Goal: Information Seeking & Learning: Learn about a topic

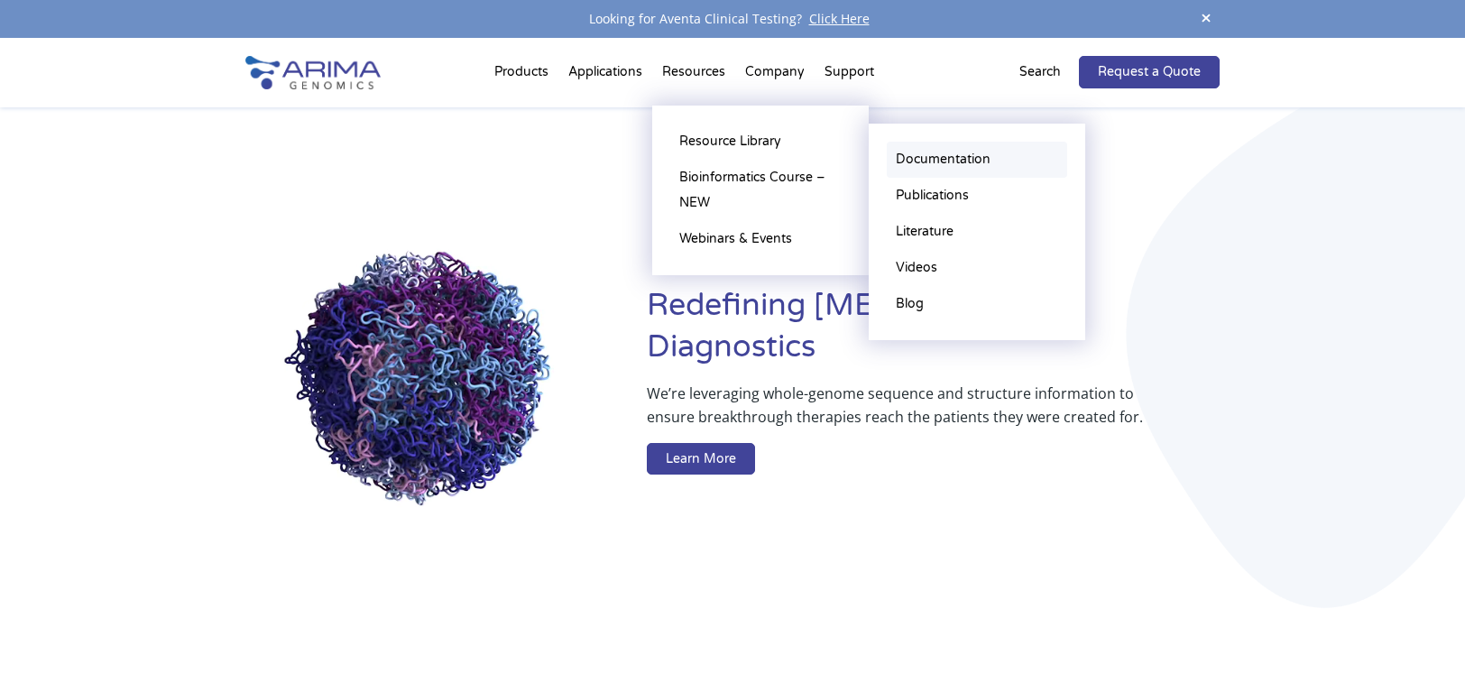
click at [915, 163] on link "Documentation" at bounding box center [977, 160] width 180 height 36
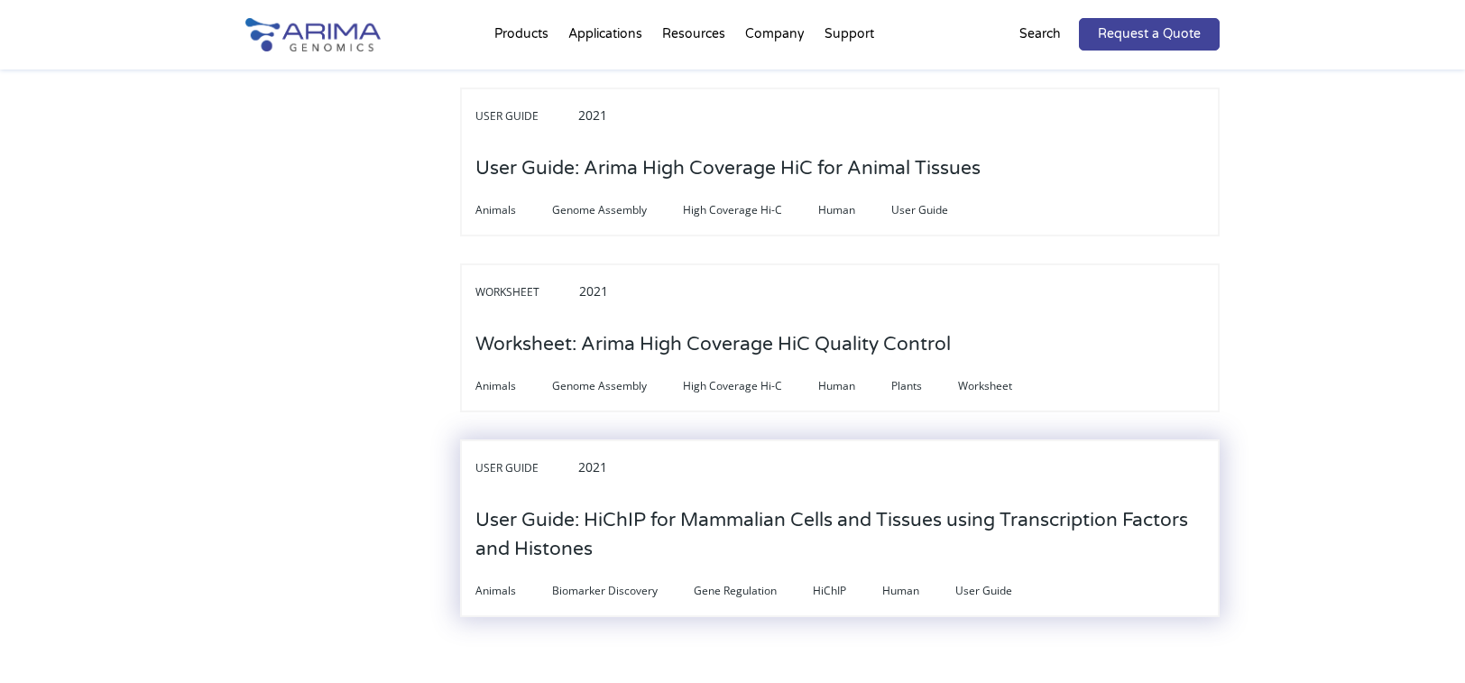
scroll to position [5971, 0]
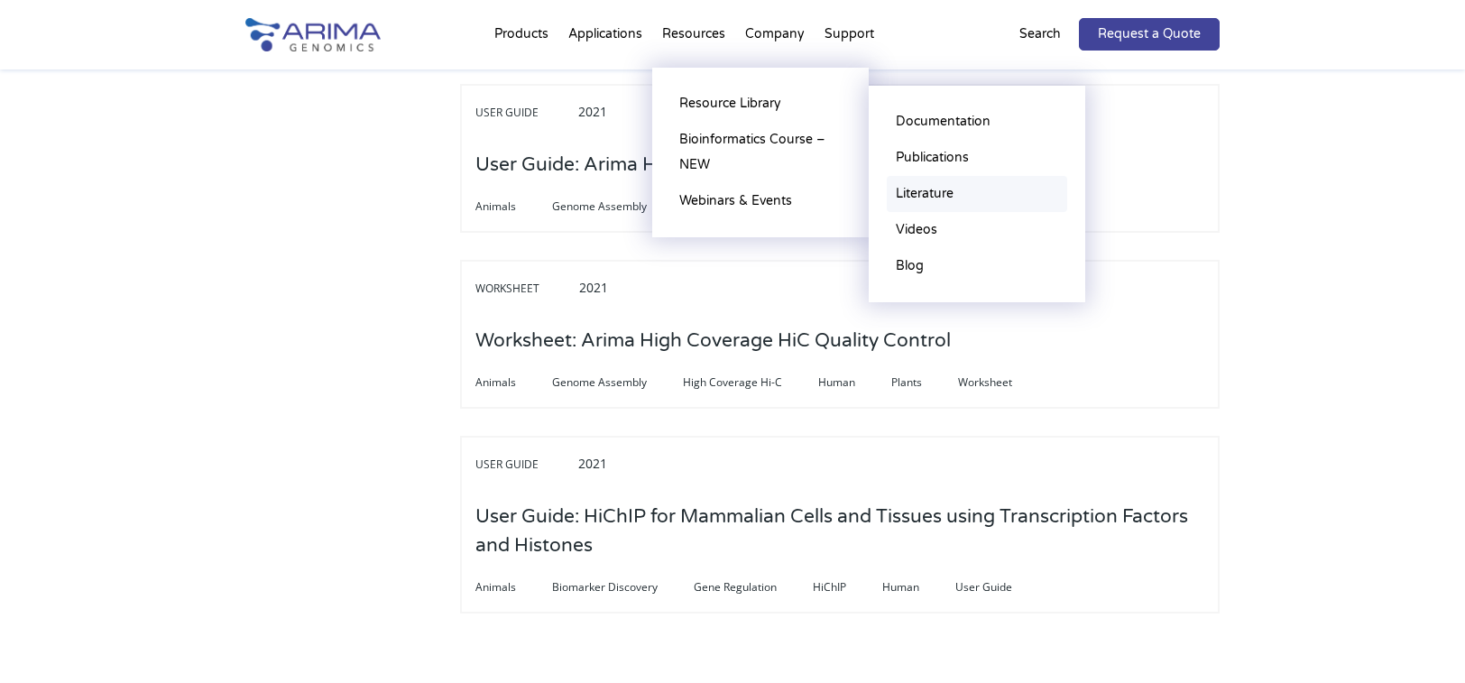
click at [932, 192] on link "Literature" at bounding box center [977, 194] width 180 height 36
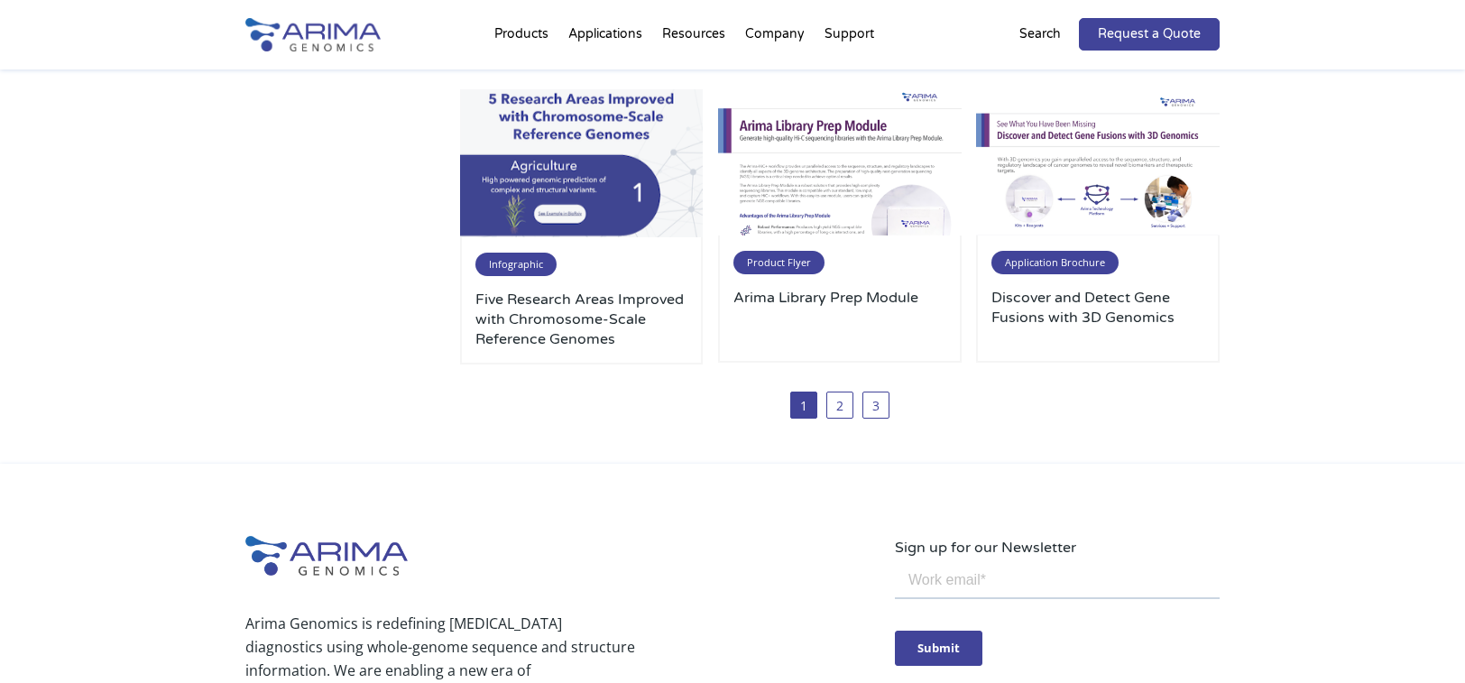
scroll to position [1103, 0]
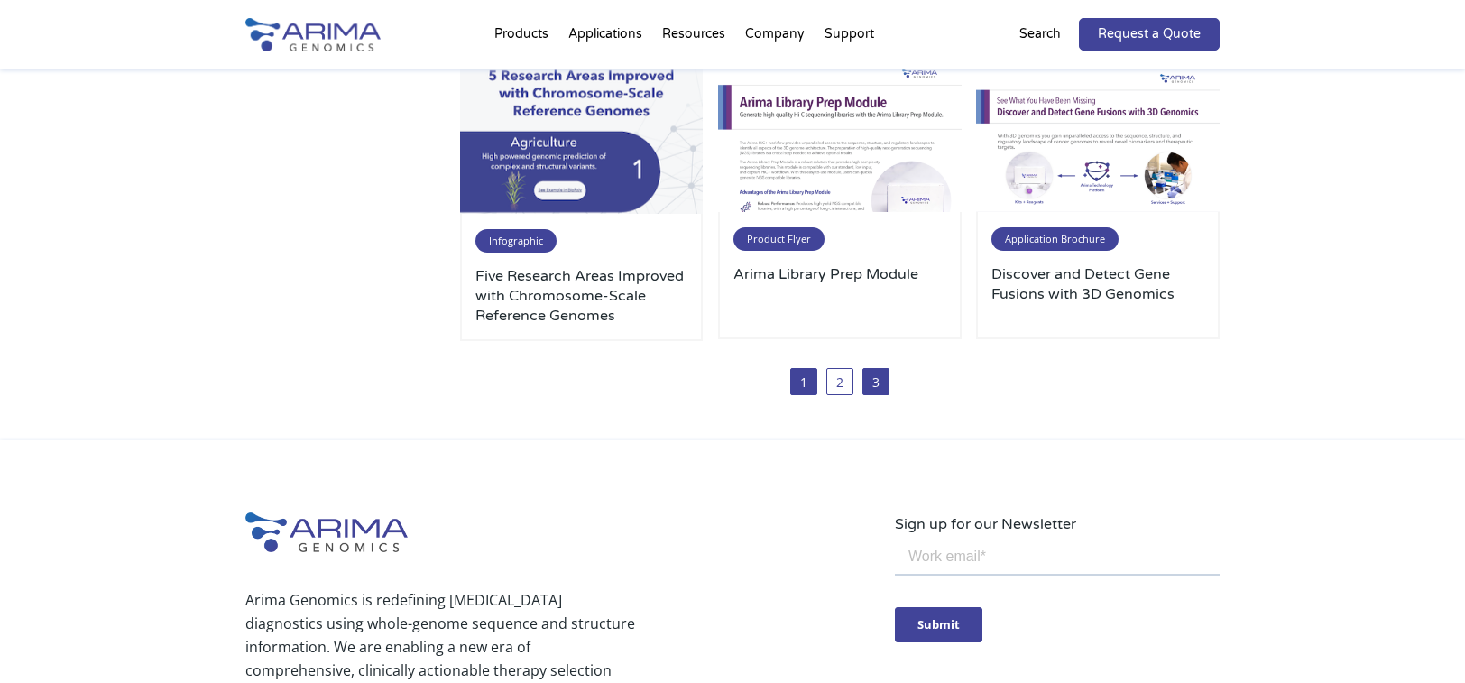
click at [875, 385] on link "3" at bounding box center [876, 381] width 27 height 27
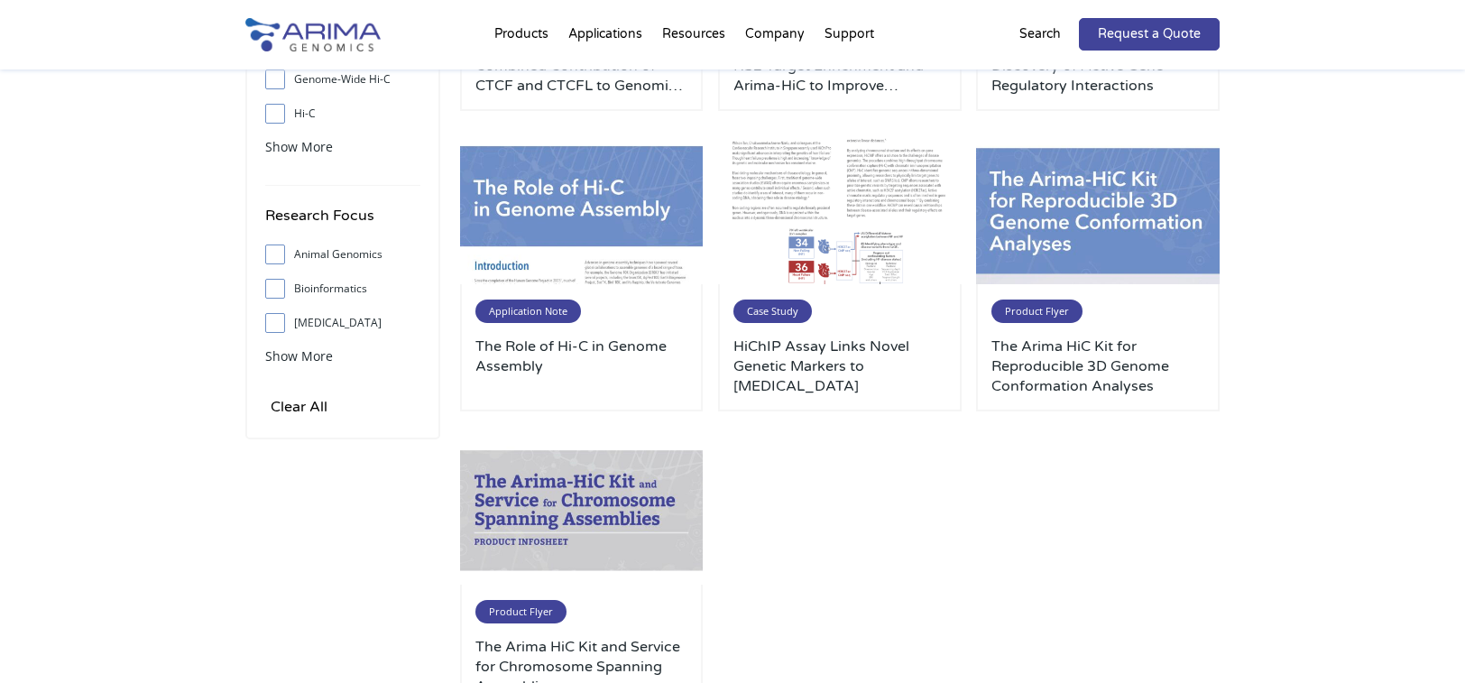
scroll to position [433, 0]
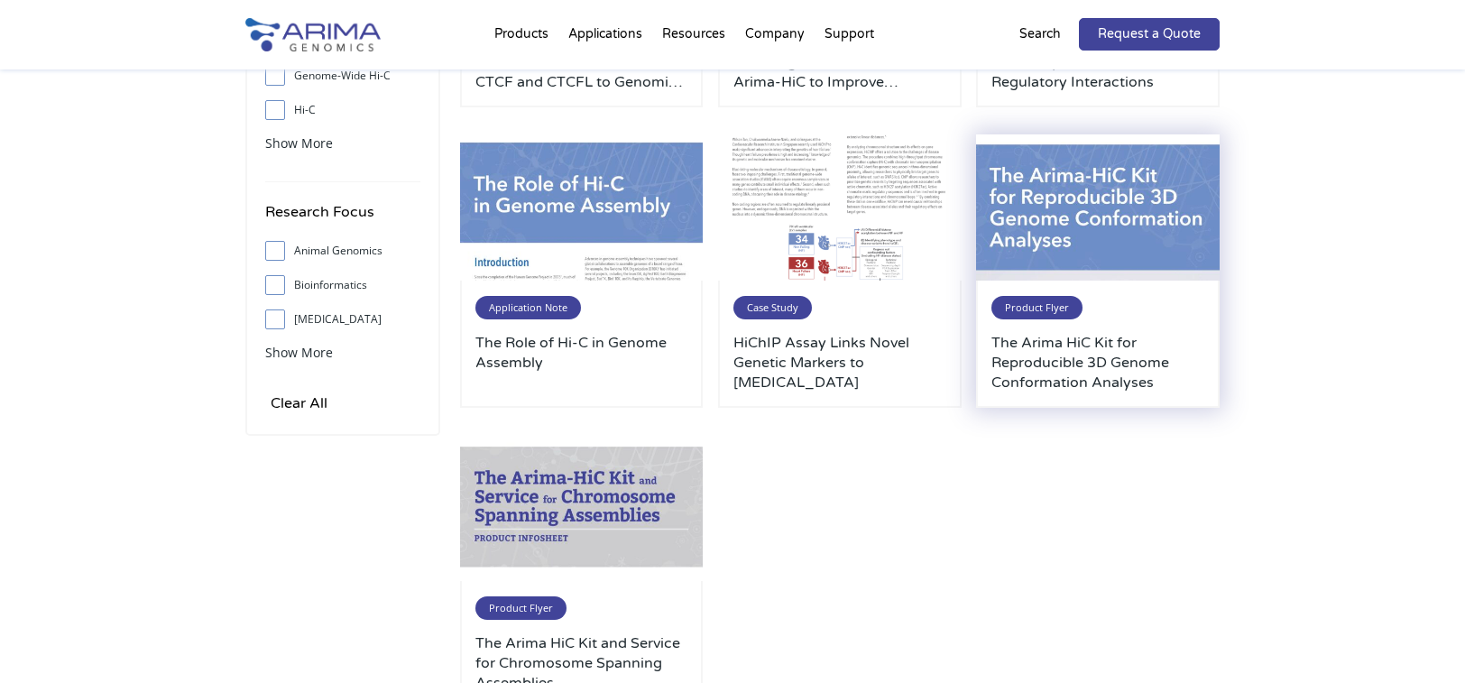
click at [1108, 254] on img at bounding box center [1098, 207] width 244 height 146
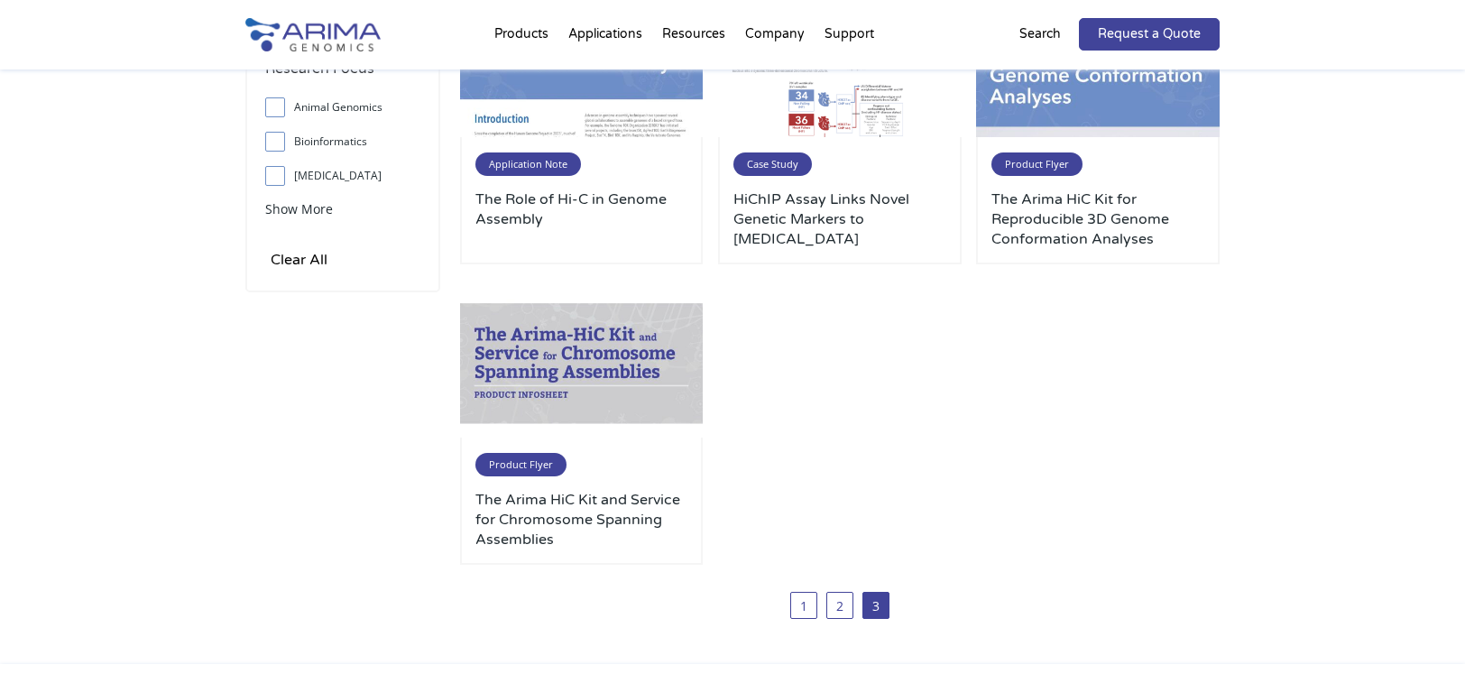
scroll to position [577, 0]
click at [838, 609] on link "2" at bounding box center [839, 604] width 27 height 27
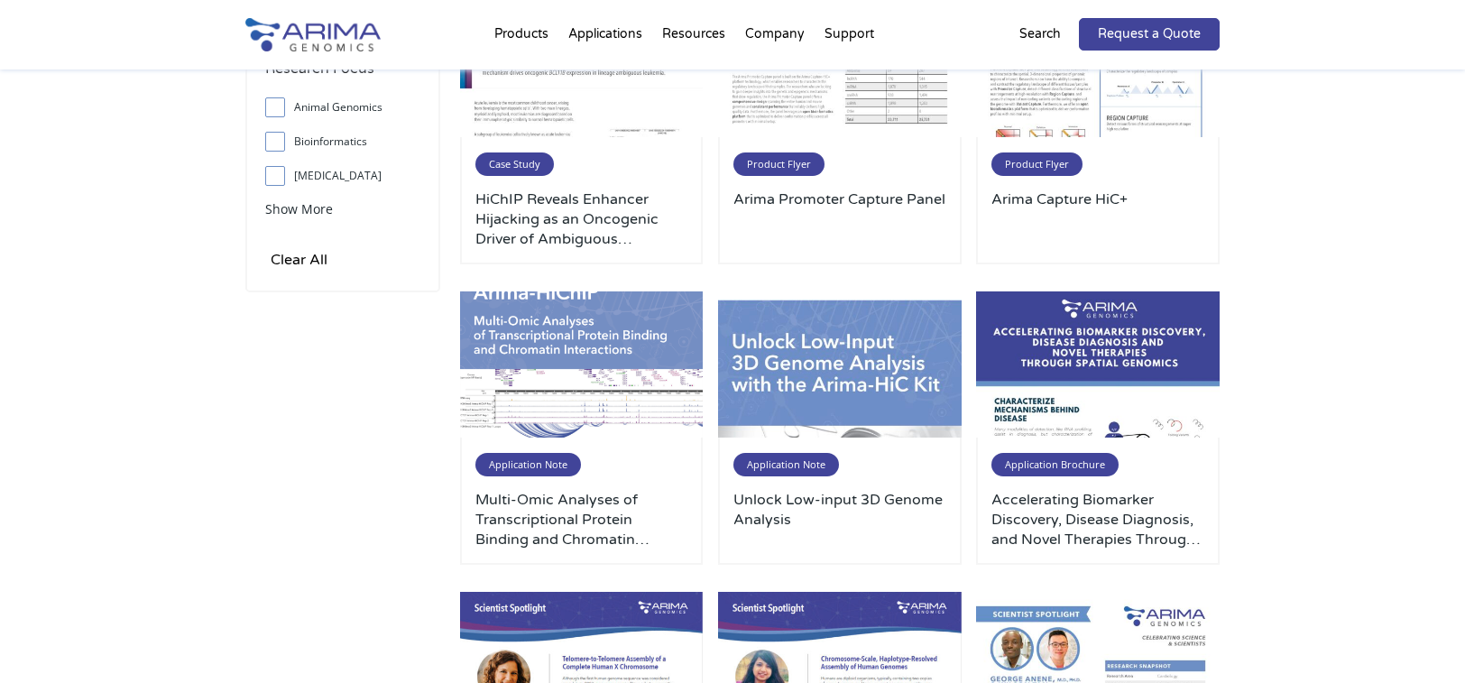
scroll to position [577, 0]
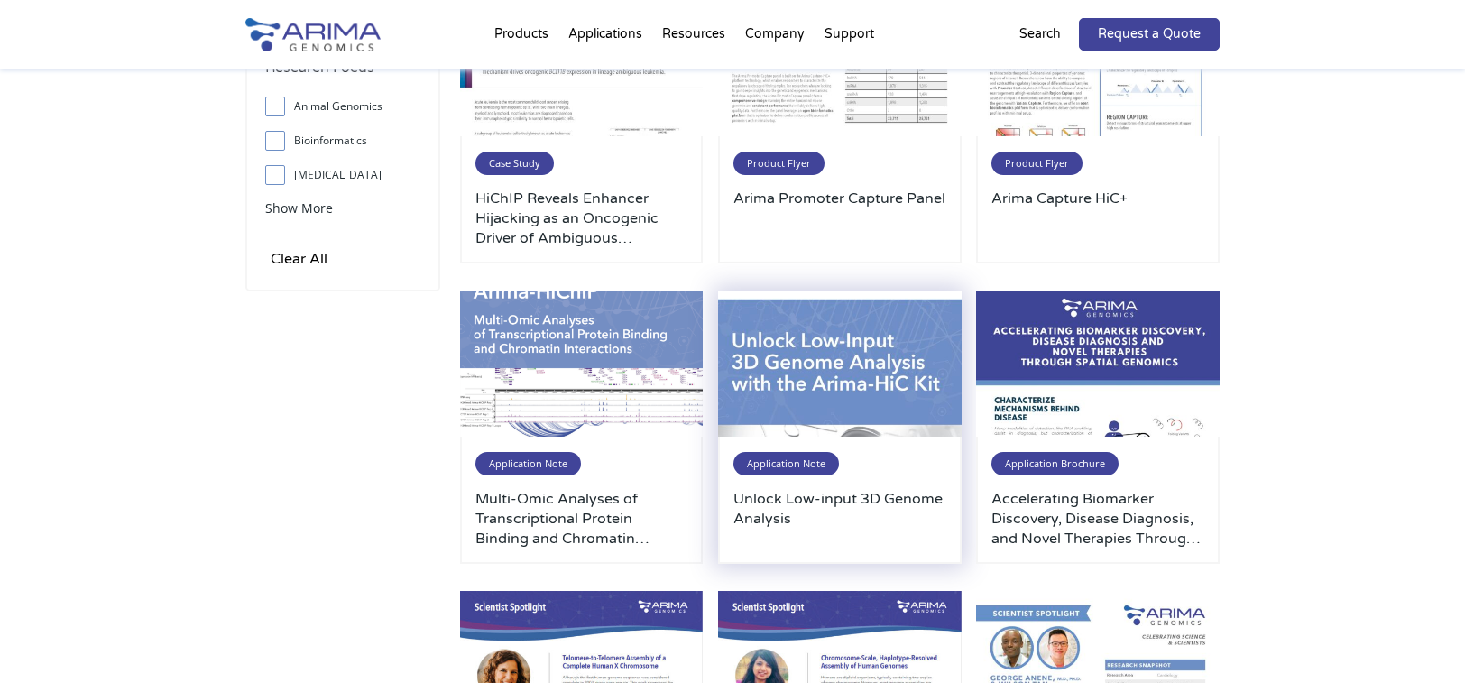
click at [852, 345] on img at bounding box center [840, 364] width 244 height 146
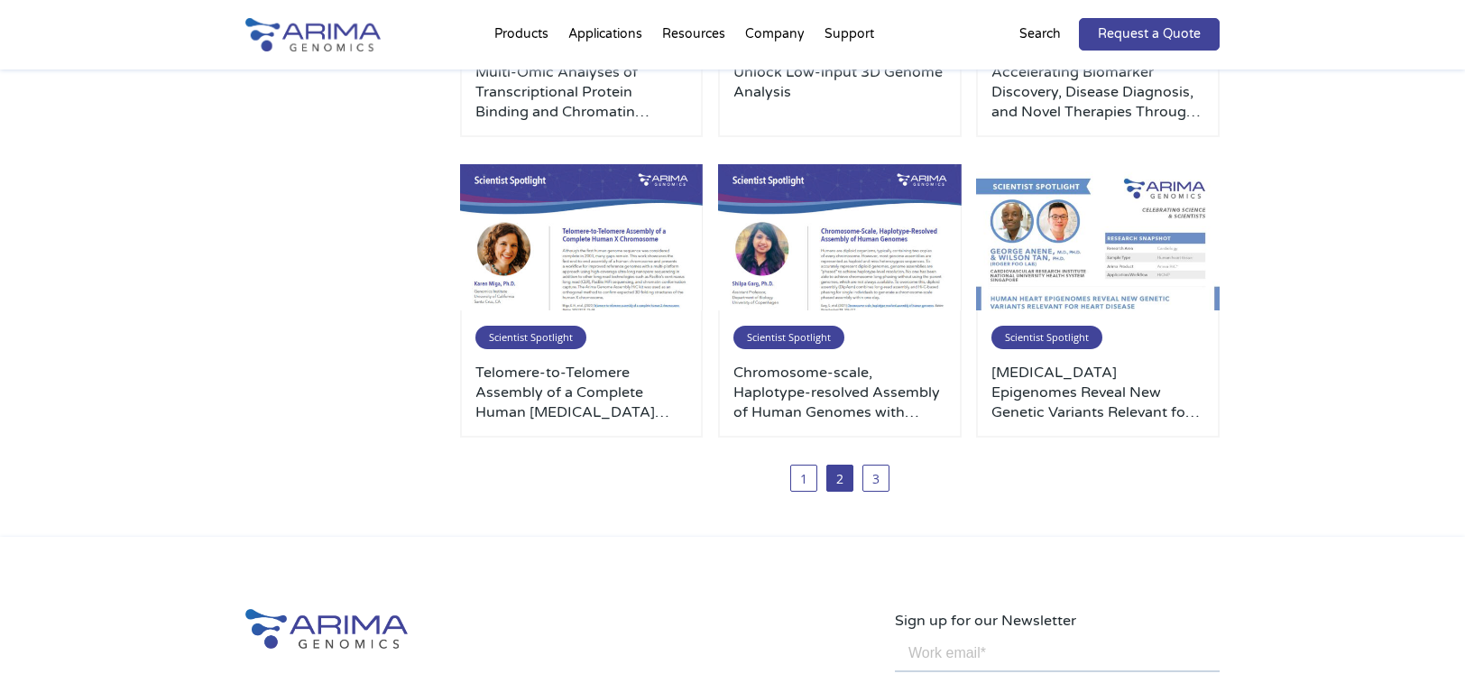
scroll to position [1010, 0]
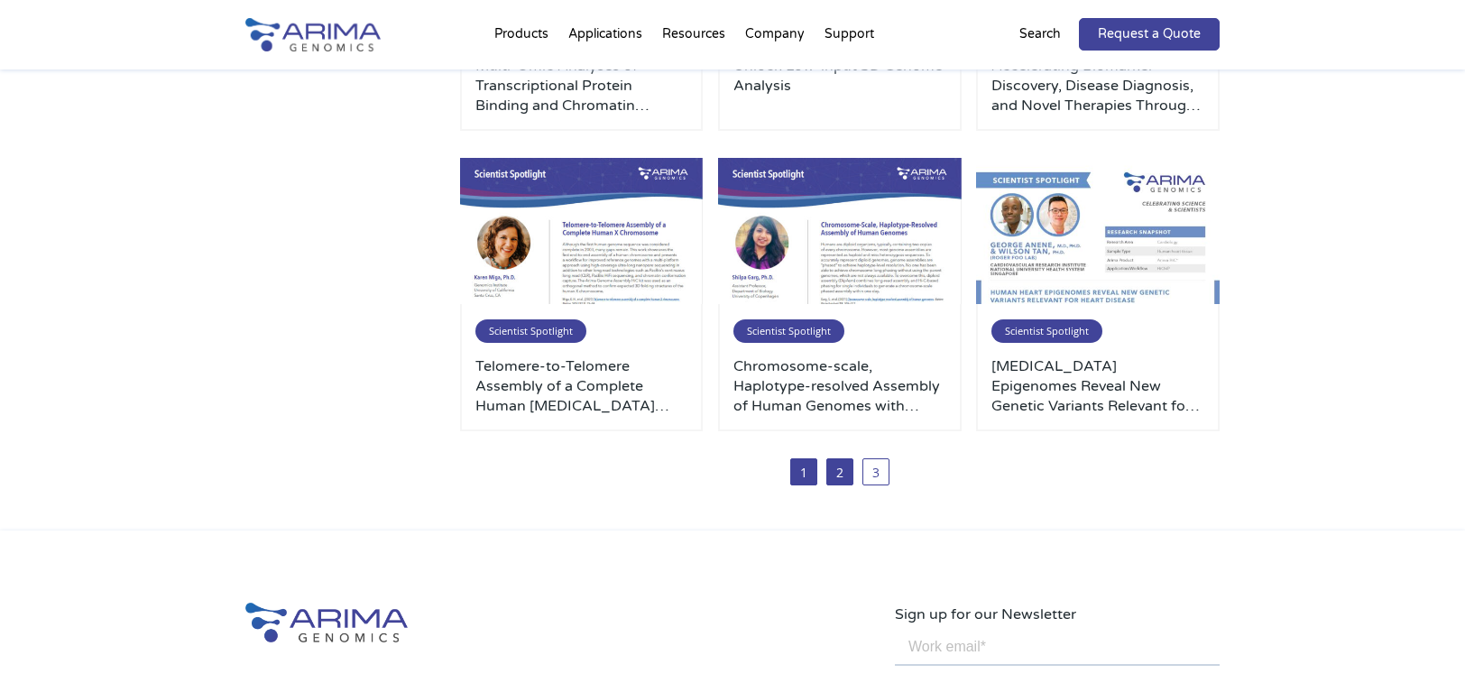
click at [800, 479] on link "1" at bounding box center [803, 471] width 27 height 27
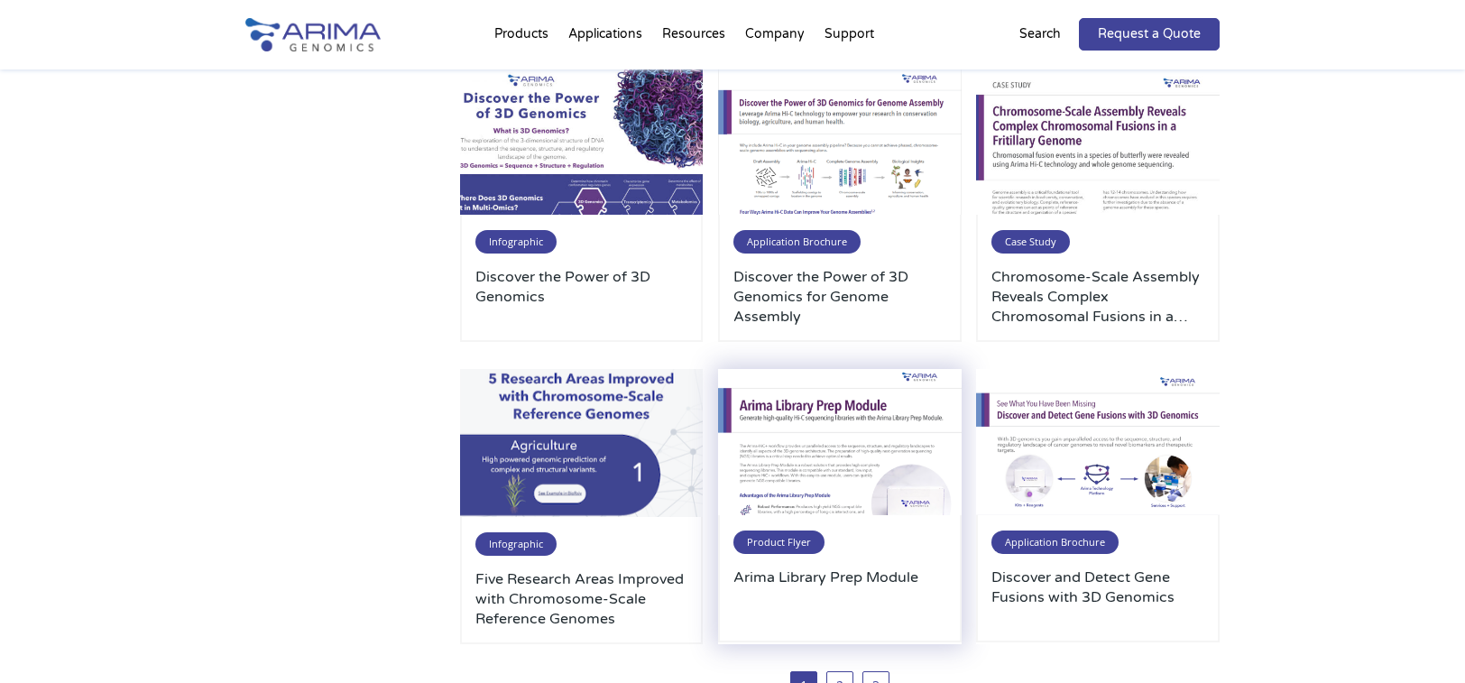
scroll to position [866, 0]
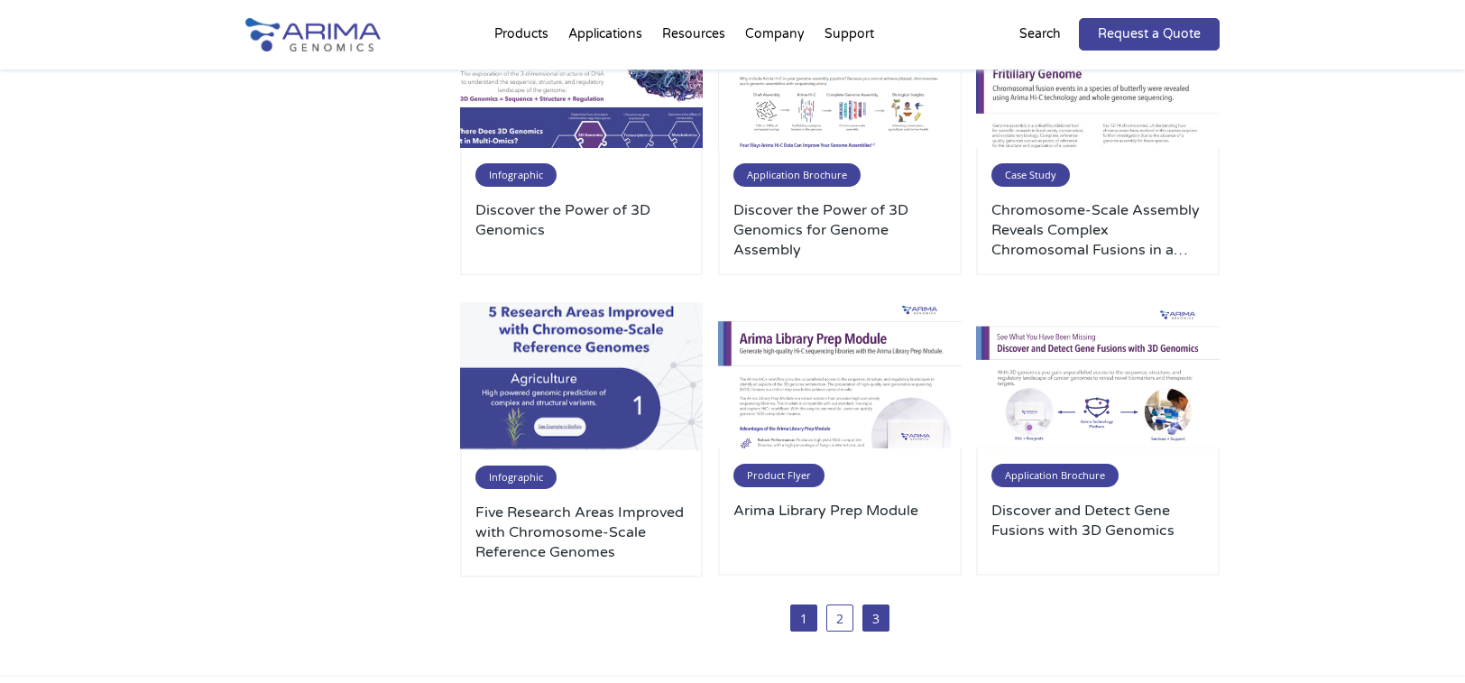
click at [873, 614] on link "3" at bounding box center [876, 617] width 27 height 27
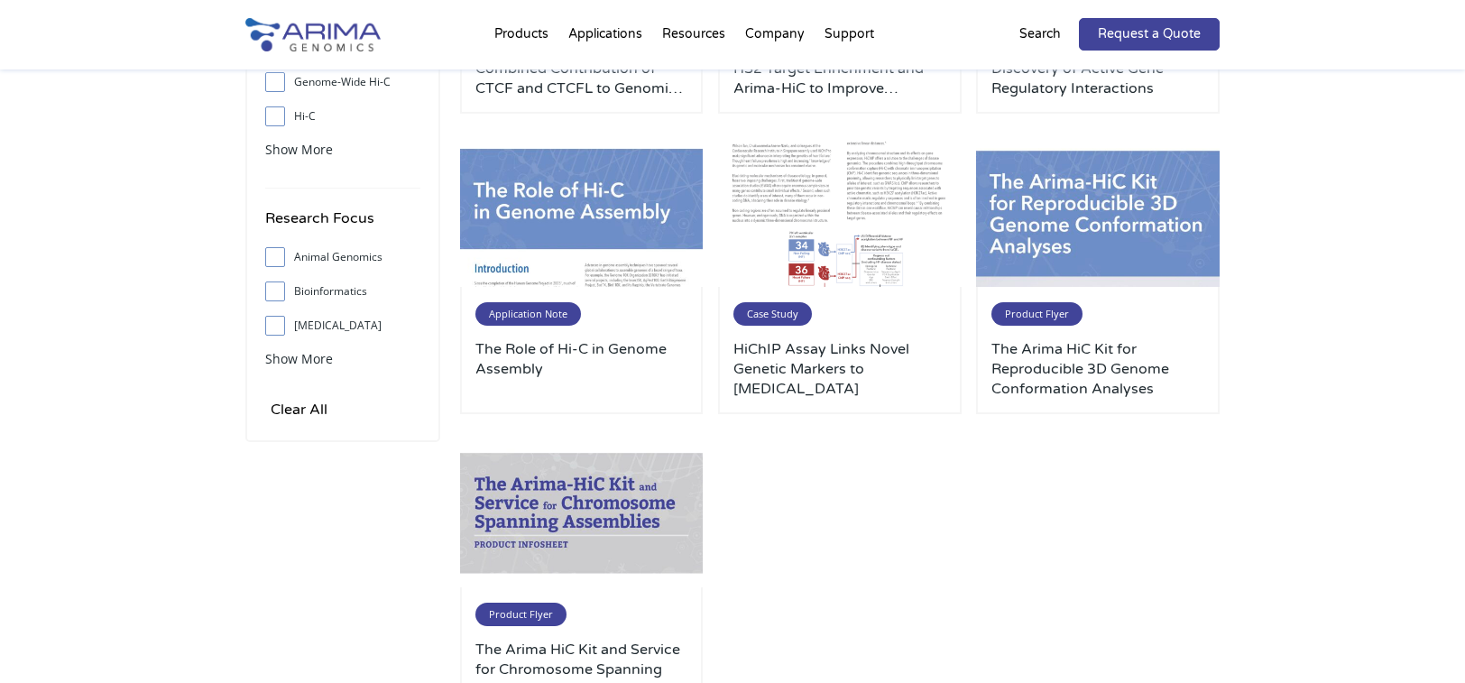
scroll to position [433, 0]
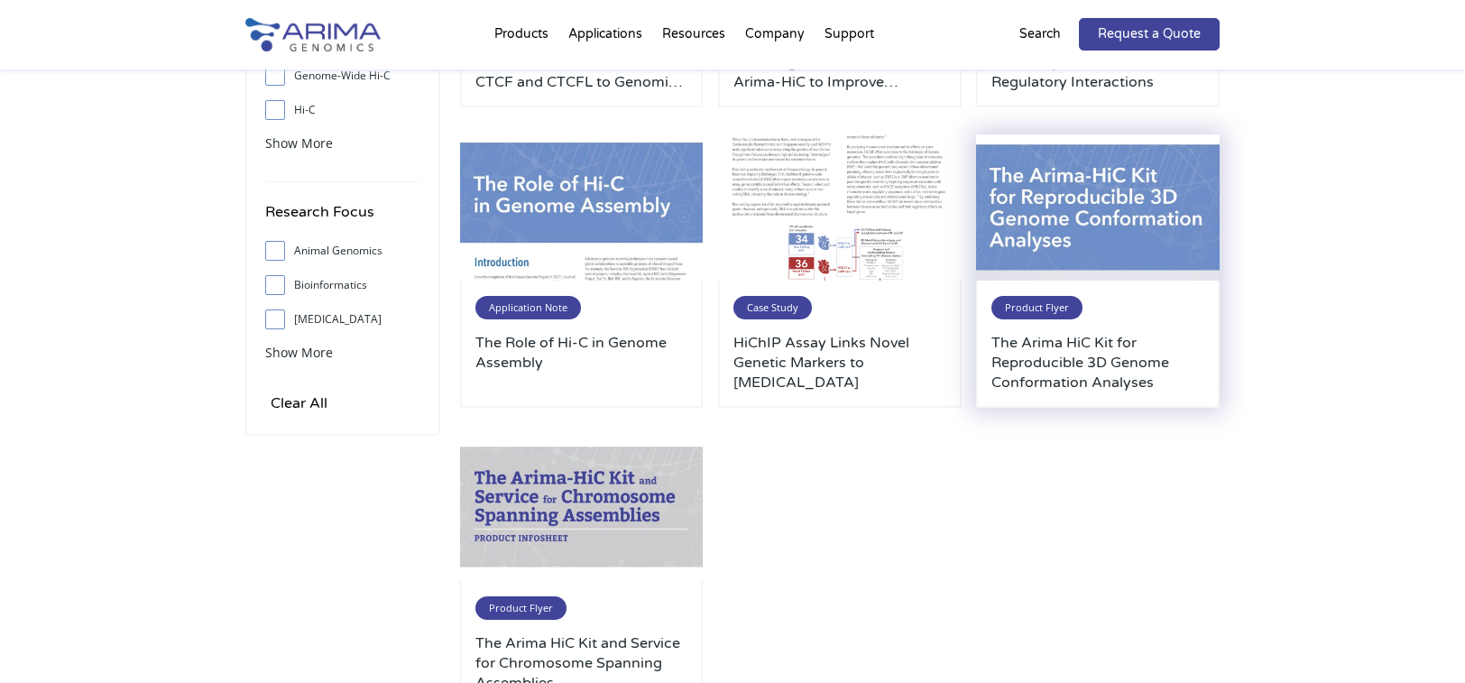
click at [1160, 309] on div "Product Flyer The Arima HiC Kit for Reproducible 3D Genome Conformation Analyses" at bounding box center [1098, 344] width 244 height 127
click at [1101, 359] on h3 "The Arima HiC Kit for Reproducible 3D Genome Conformation Analyses" at bounding box center [1098, 363] width 213 height 60
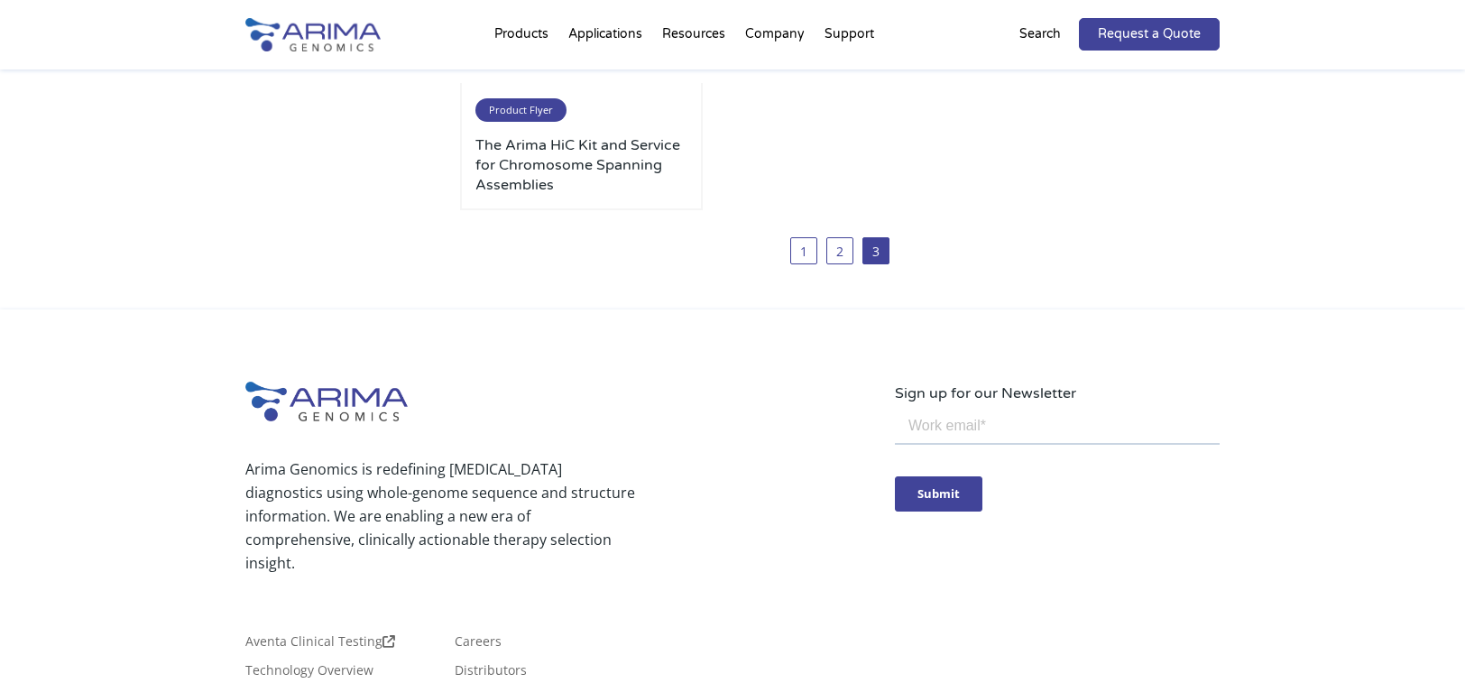
scroll to position [938, 0]
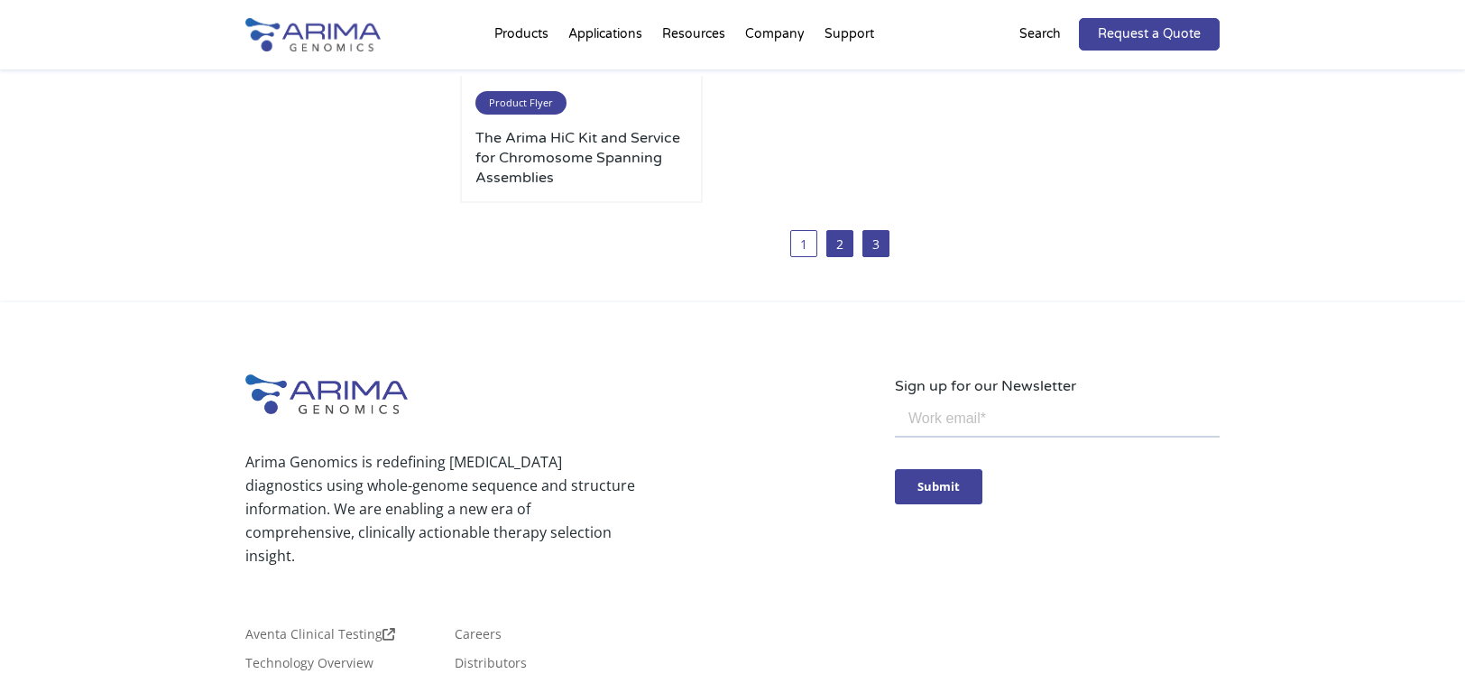
click at [848, 236] on link "2" at bounding box center [839, 243] width 27 height 27
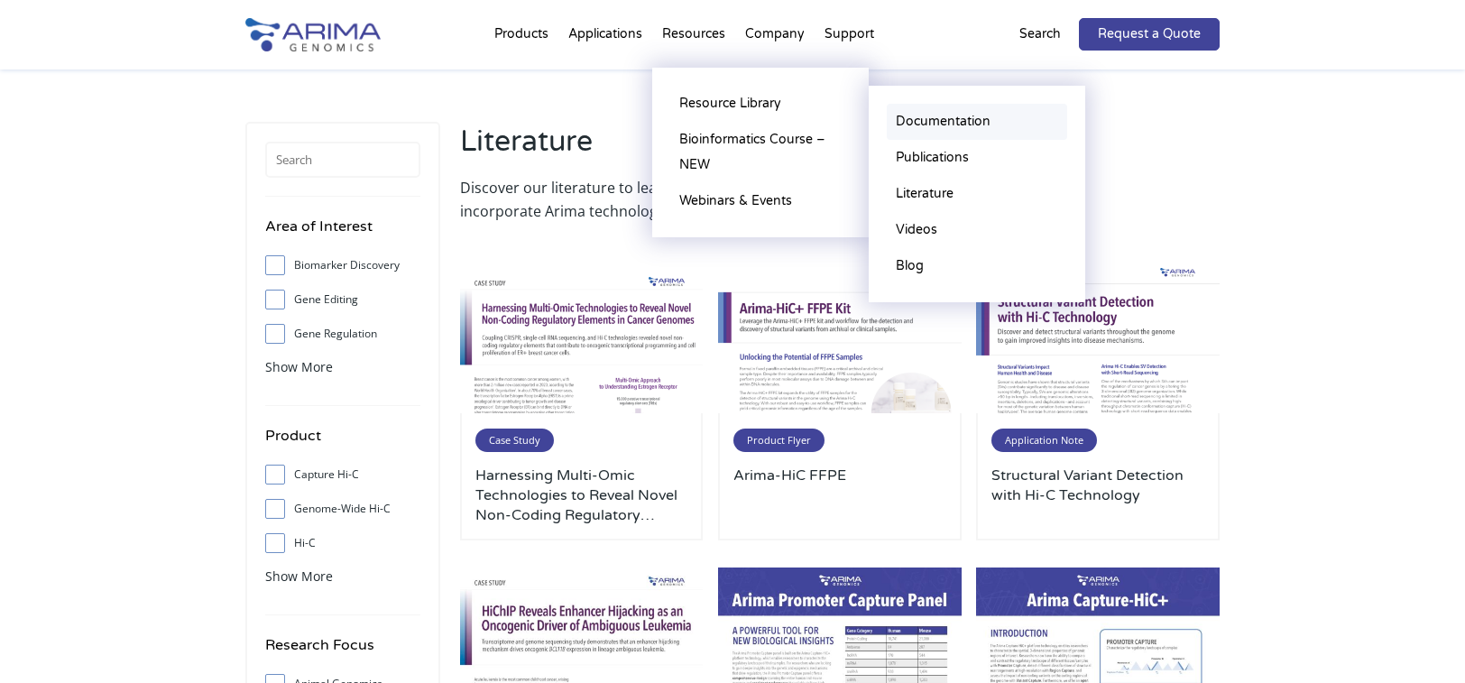
click at [911, 116] on link "Documentation" at bounding box center [977, 122] width 180 height 36
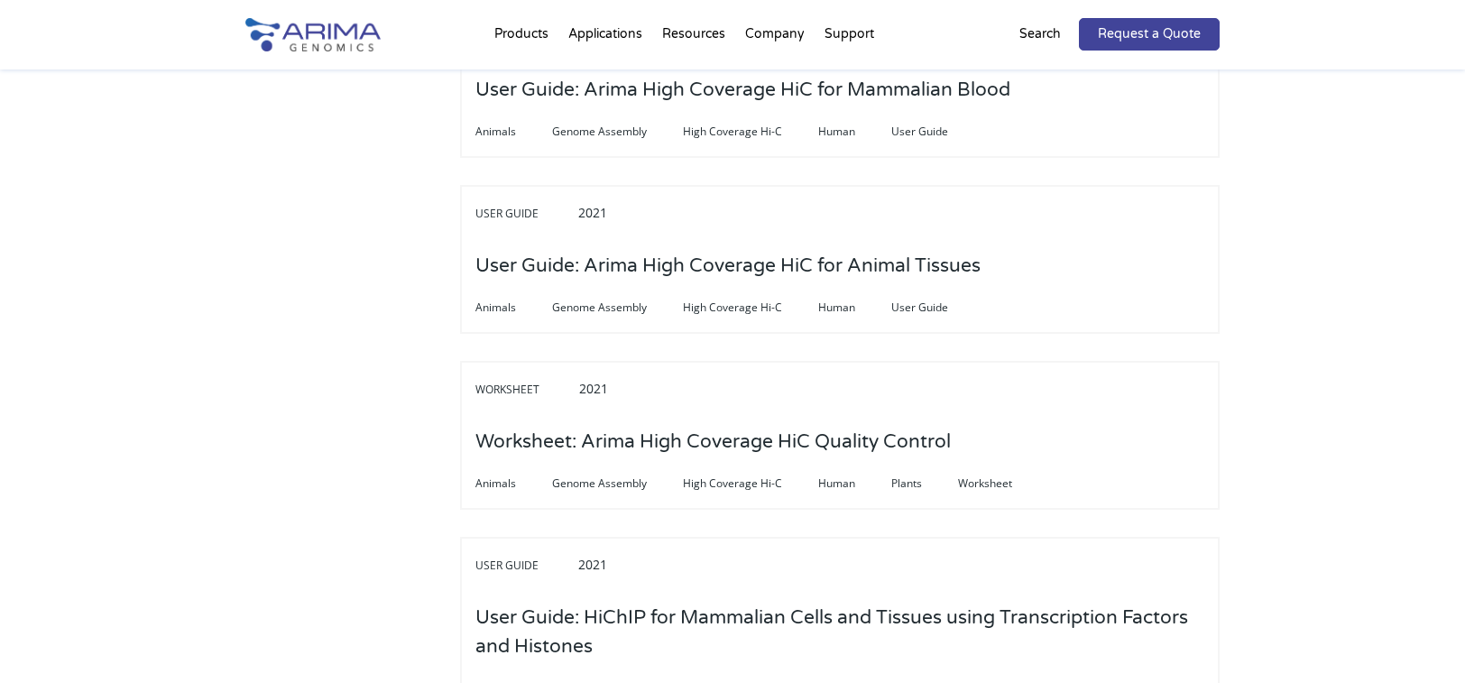
scroll to position [6510, 0]
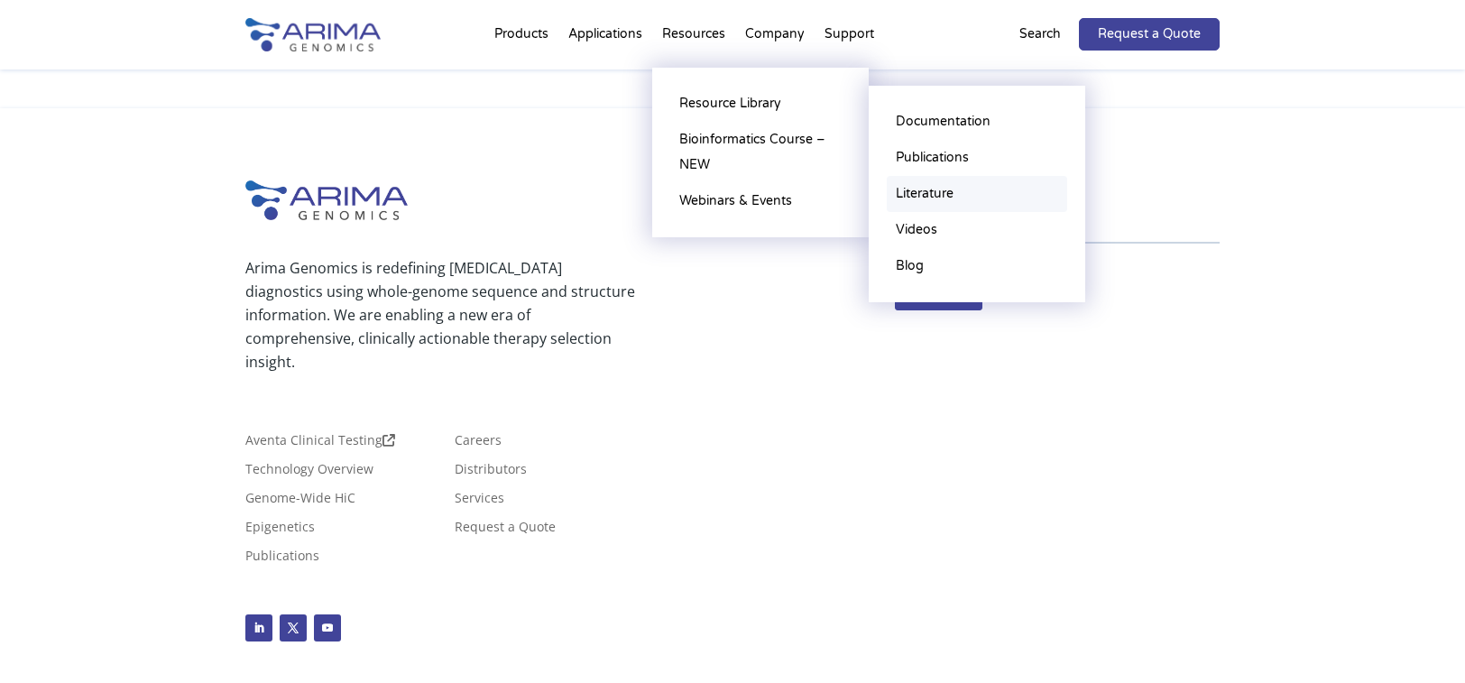
click at [953, 196] on link "Literature" at bounding box center [977, 194] width 180 height 36
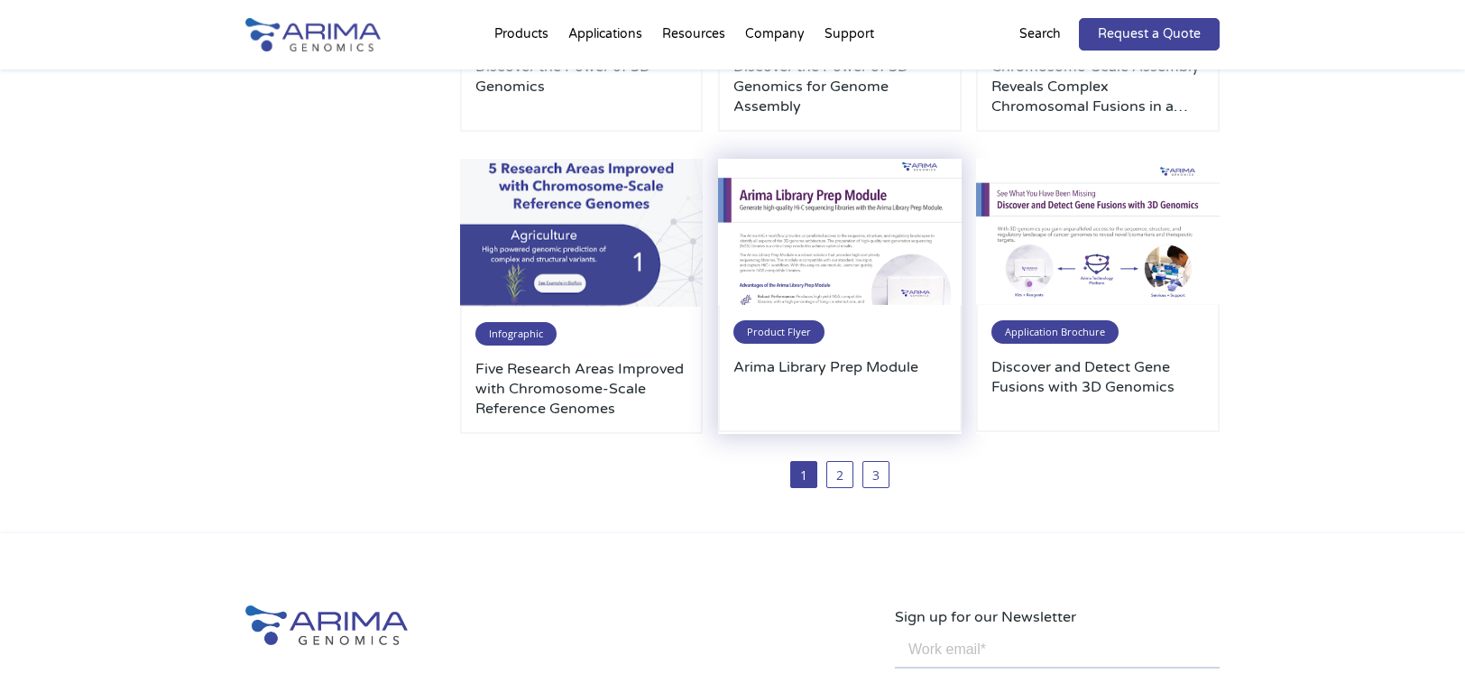
scroll to position [1010, 0]
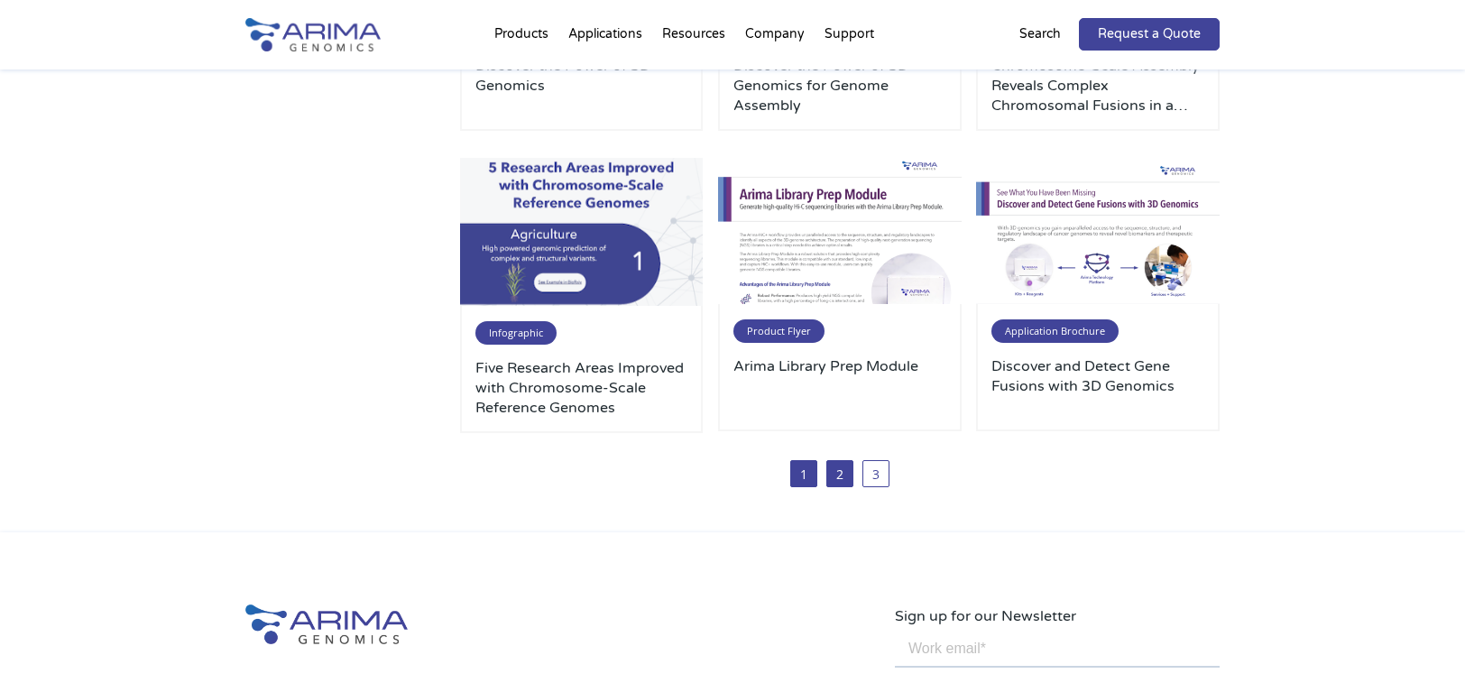
click at [845, 467] on link "2" at bounding box center [839, 473] width 27 height 27
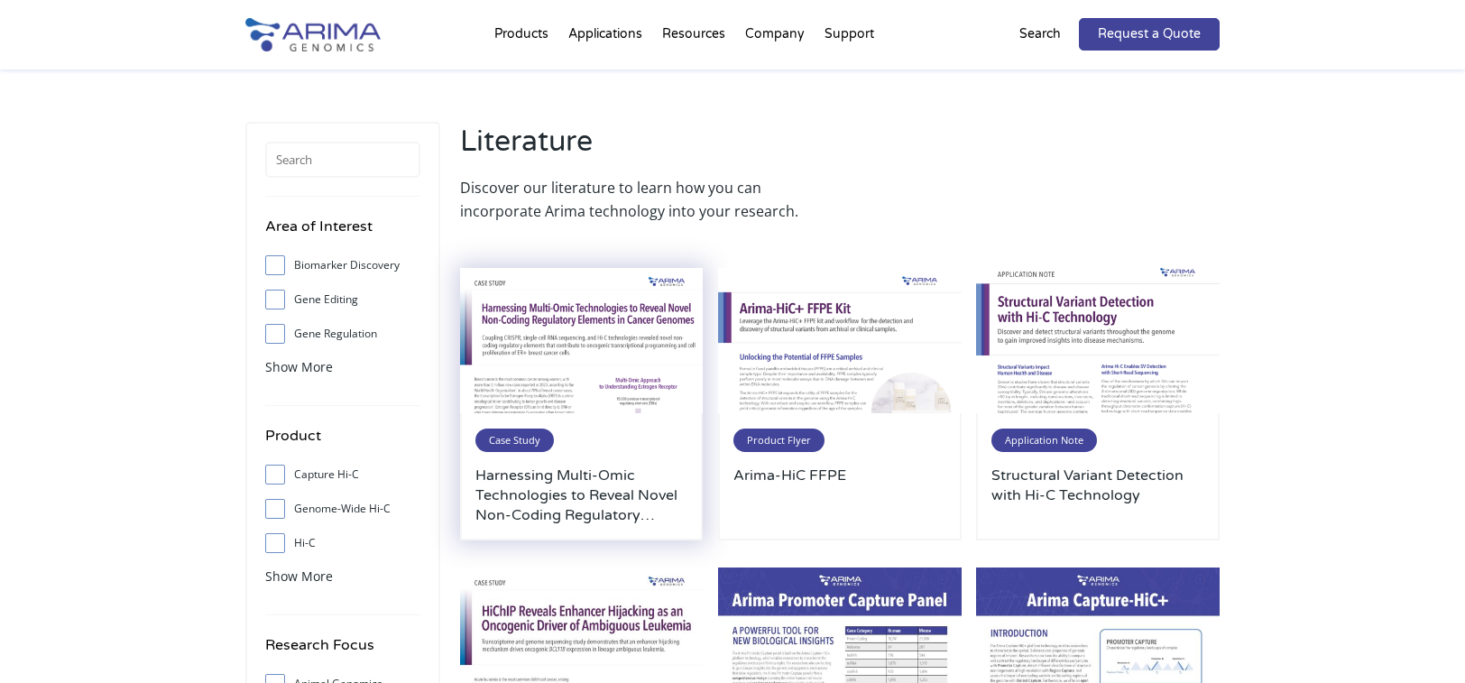
click at [610, 337] on img at bounding box center [582, 341] width 244 height 146
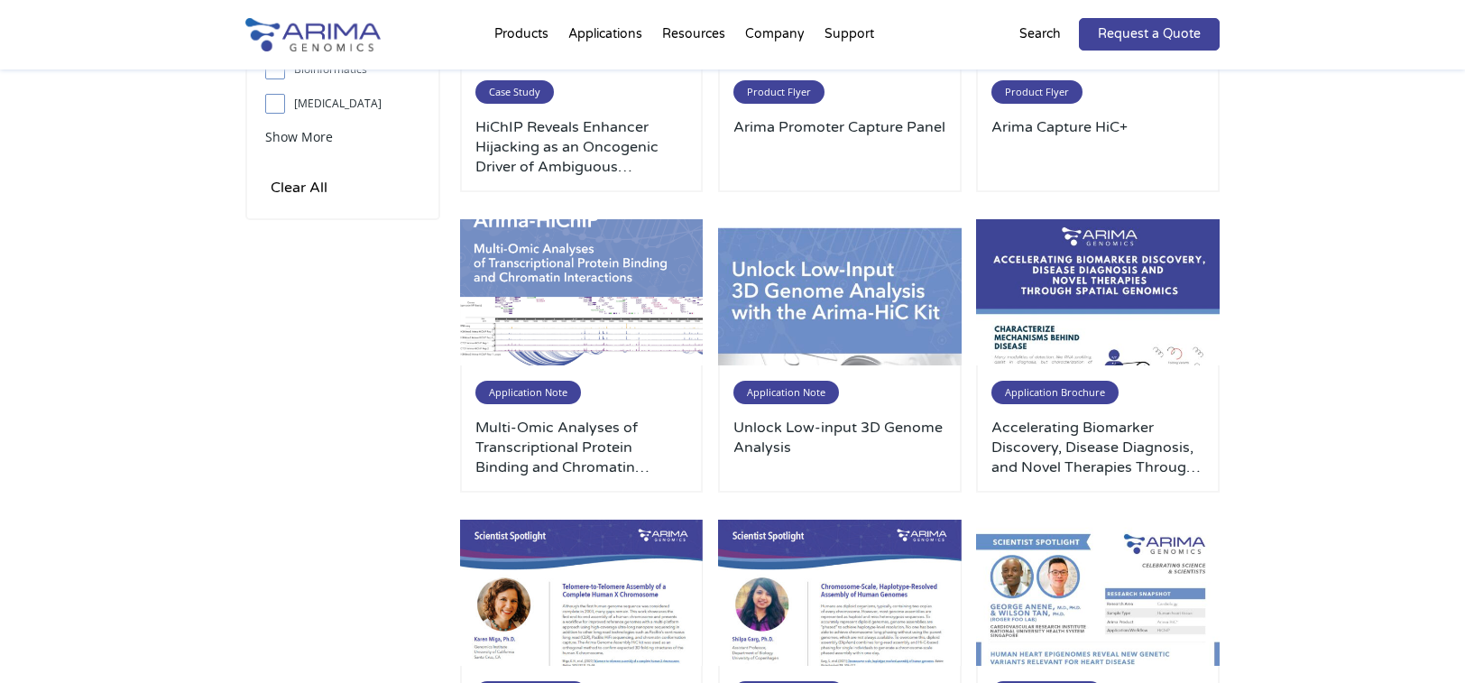
scroll to position [650, 0]
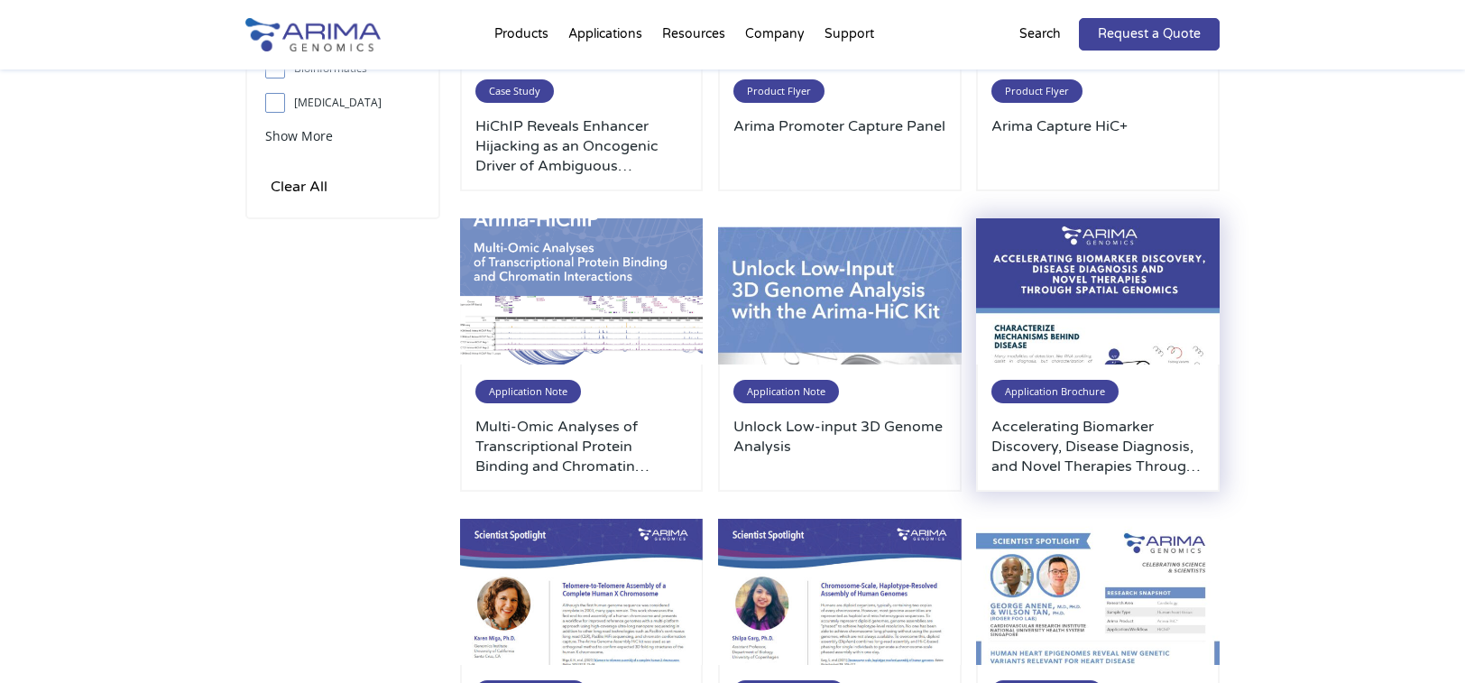
click at [1182, 273] on img at bounding box center [1098, 291] width 244 height 146
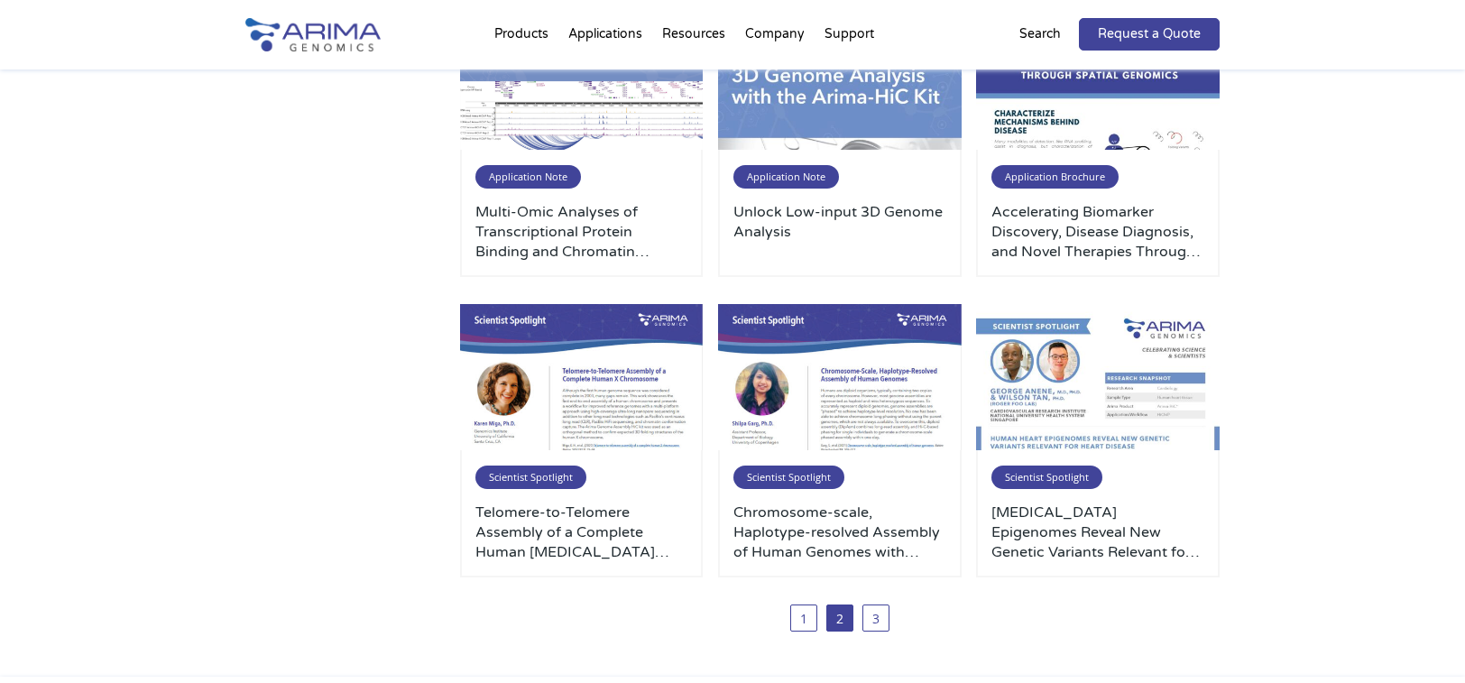
scroll to position [866, 0]
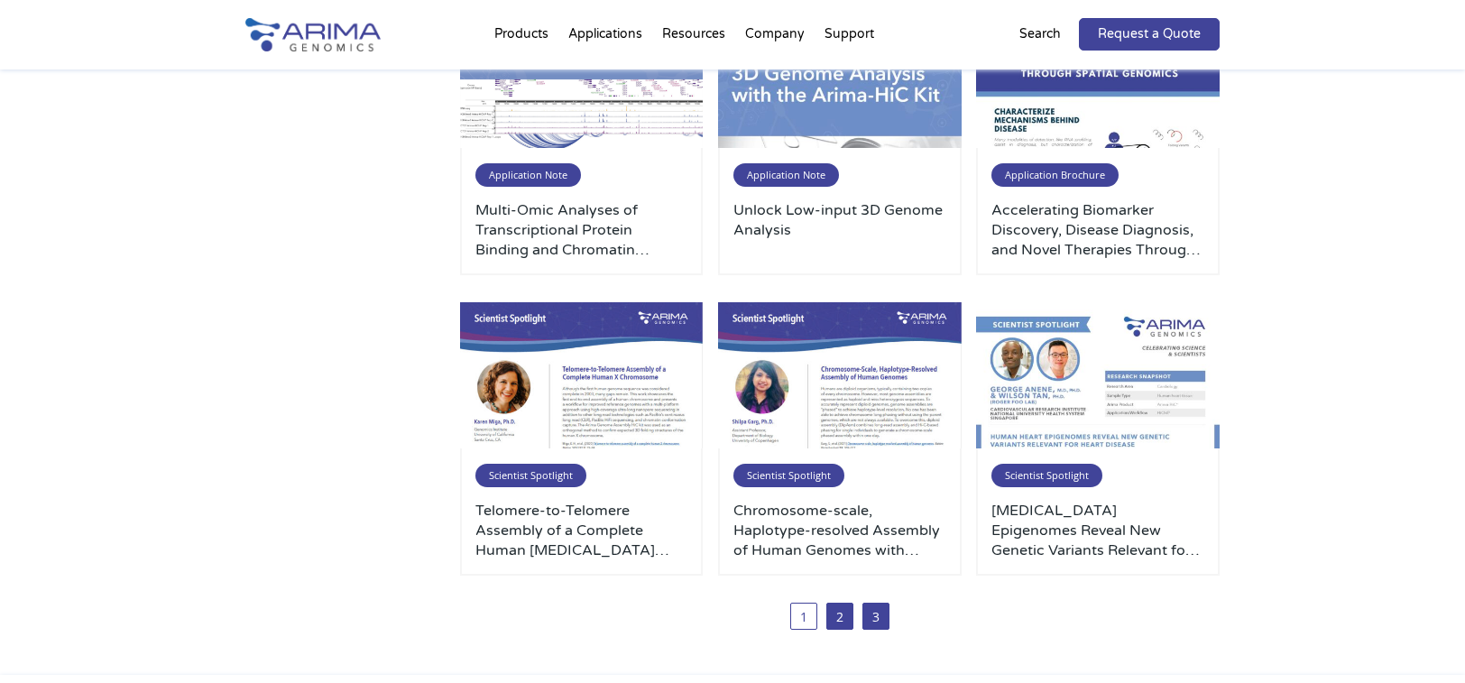
click at [879, 623] on link "3" at bounding box center [876, 616] width 27 height 27
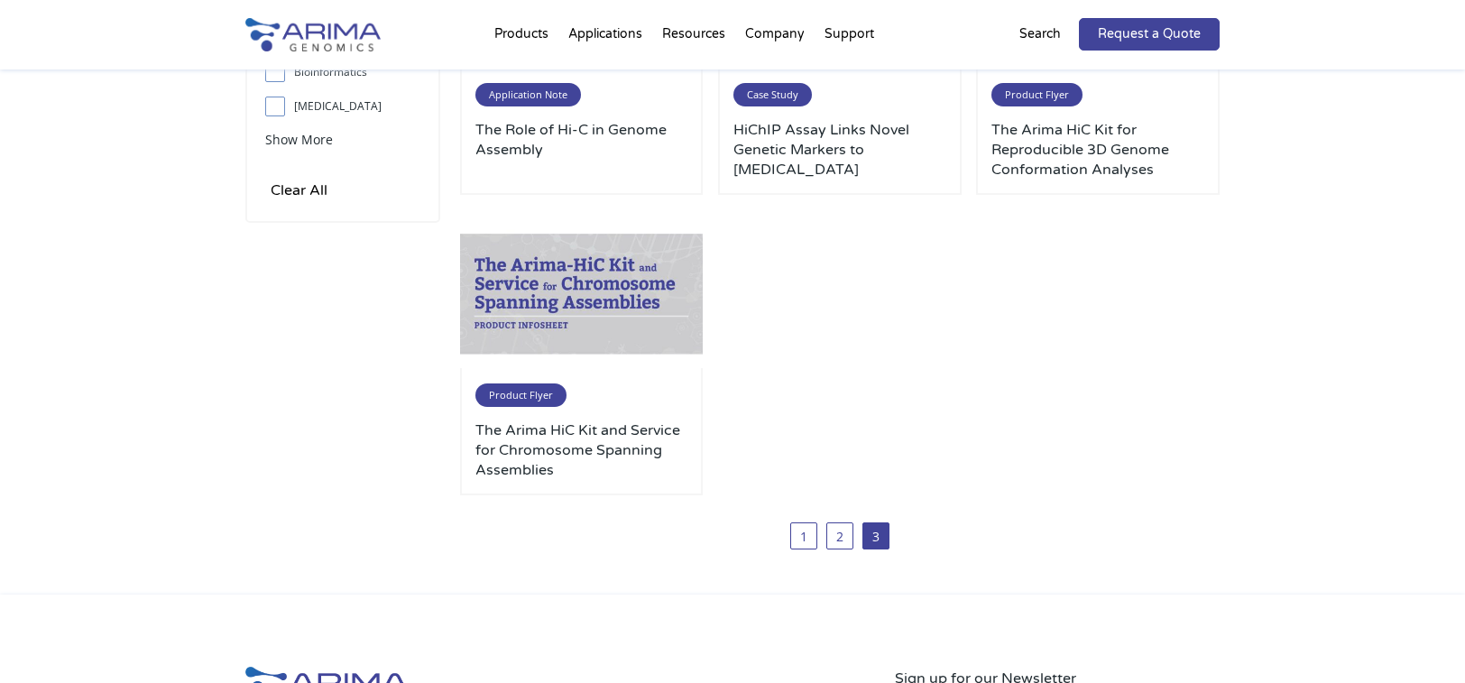
scroll to position [650, 0]
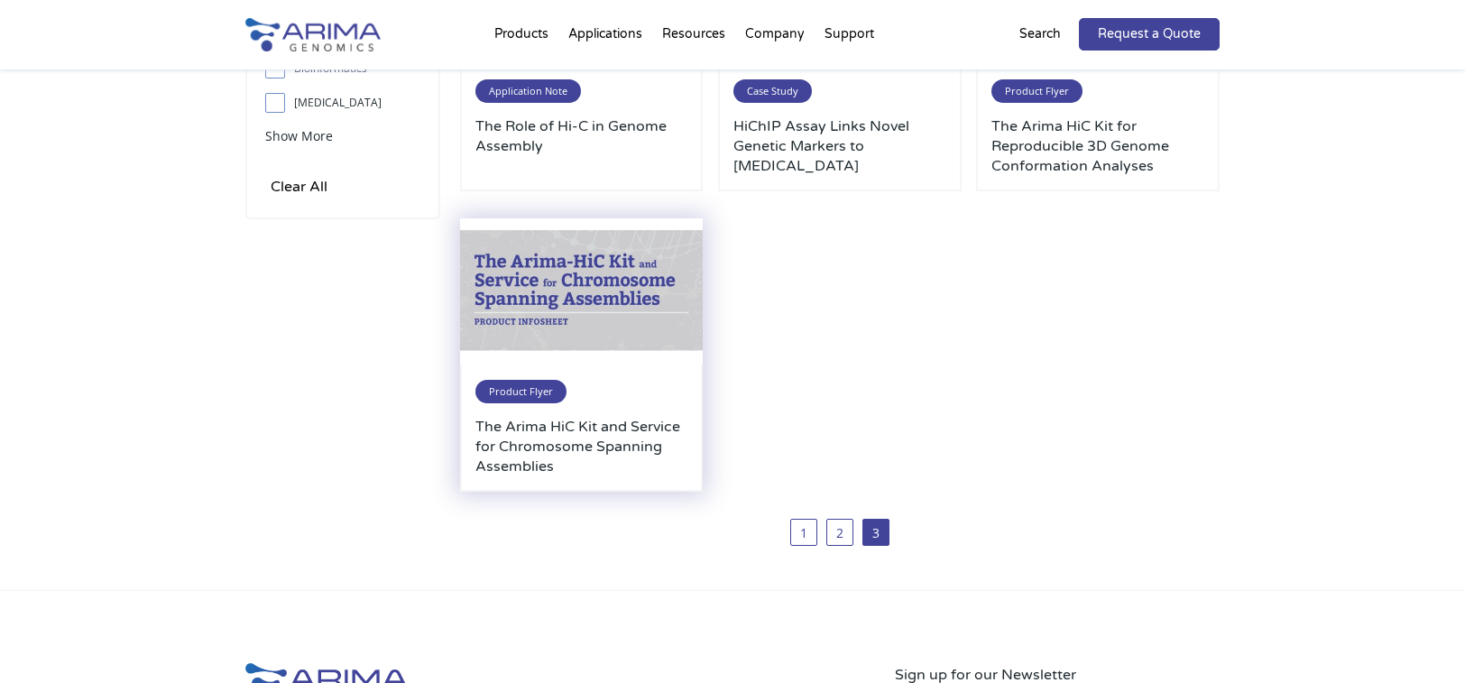
click at [608, 291] on img at bounding box center [582, 291] width 244 height 146
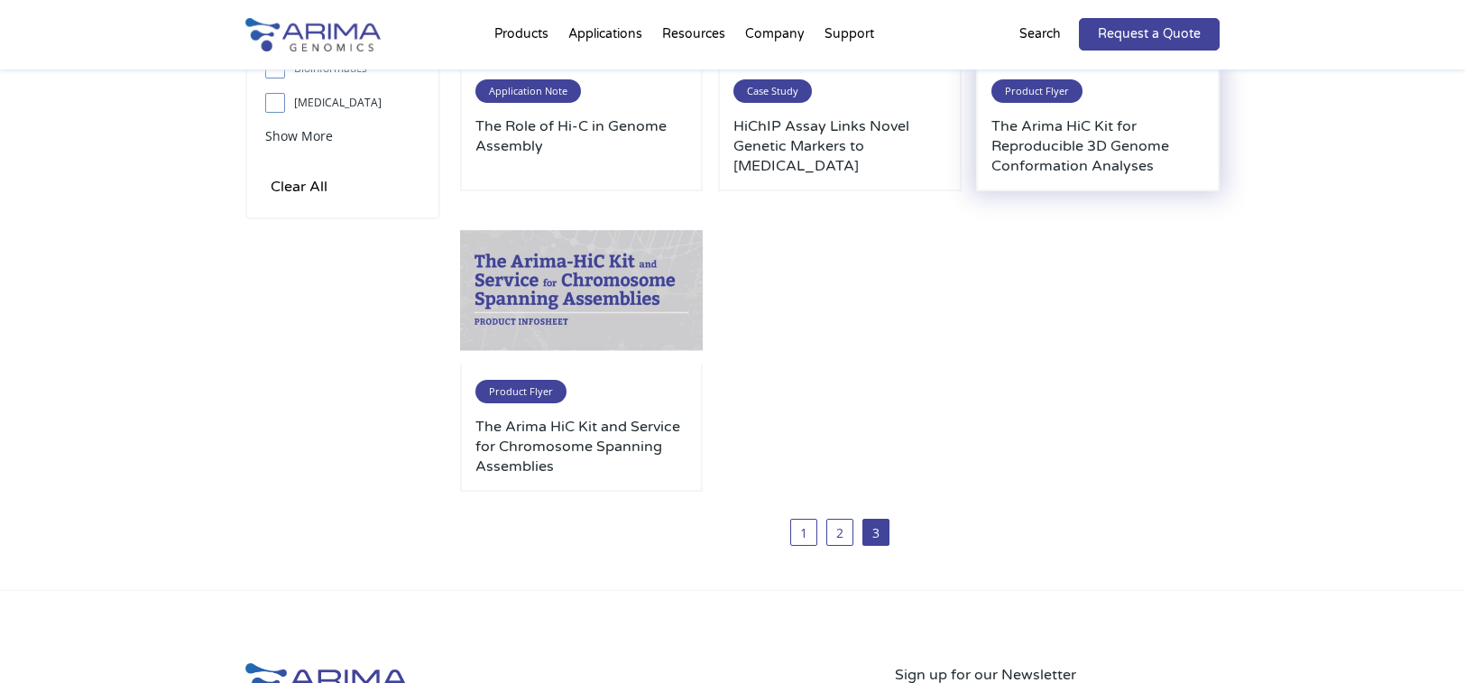
click at [1087, 138] on h3 "The Arima HiC Kit for Reproducible 3D Genome Conformation Analyses" at bounding box center [1098, 146] width 213 height 60
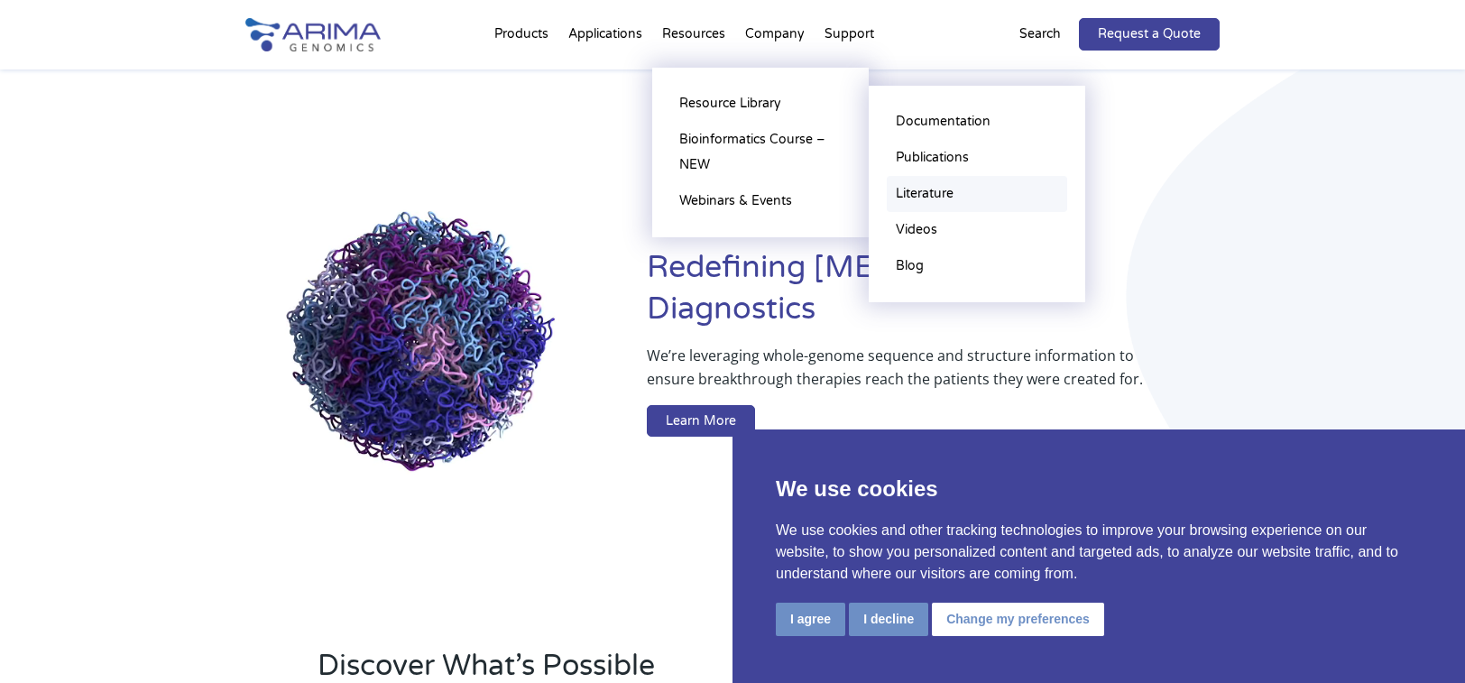
click at [934, 194] on link "Literature" at bounding box center [977, 194] width 180 height 36
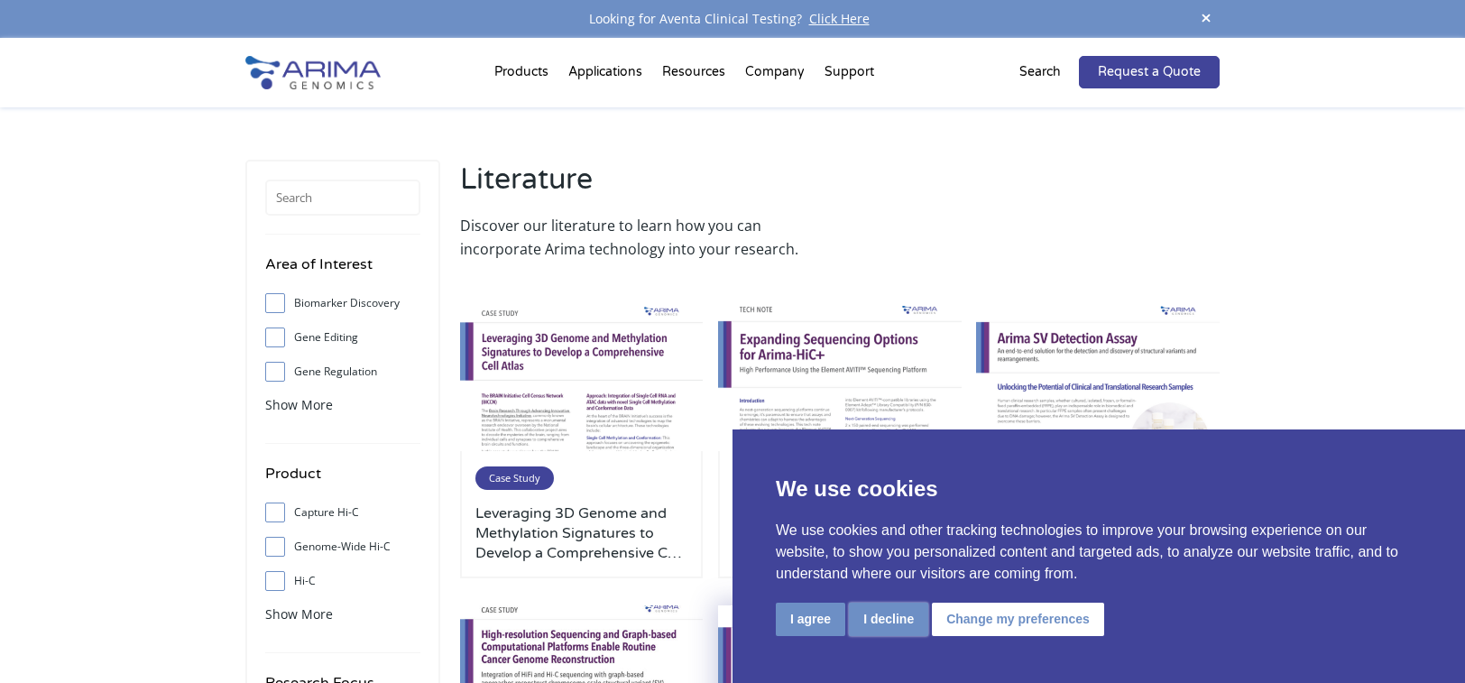
click at [899, 617] on button "I decline" at bounding box center [888, 619] width 79 height 33
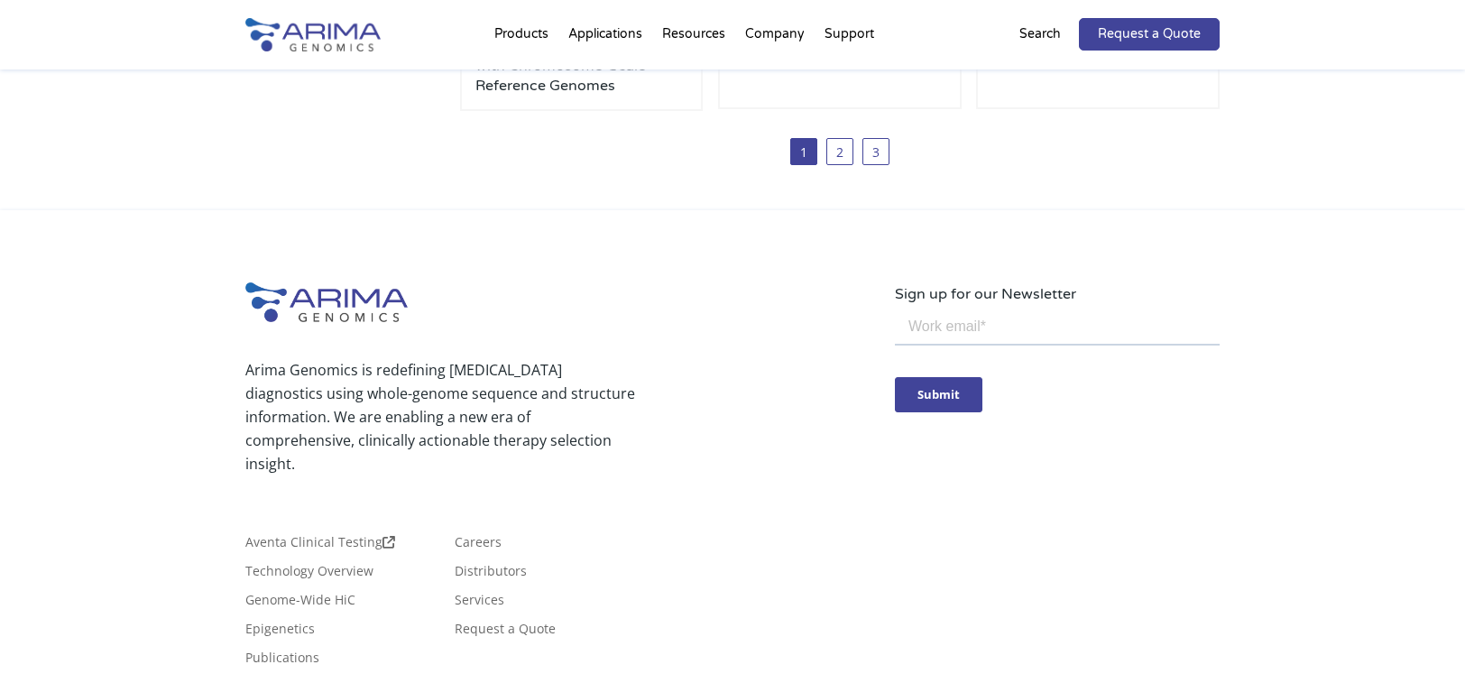
scroll to position [1371, 0]
click at [881, 158] on link "3" at bounding box center [876, 150] width 27 height 27
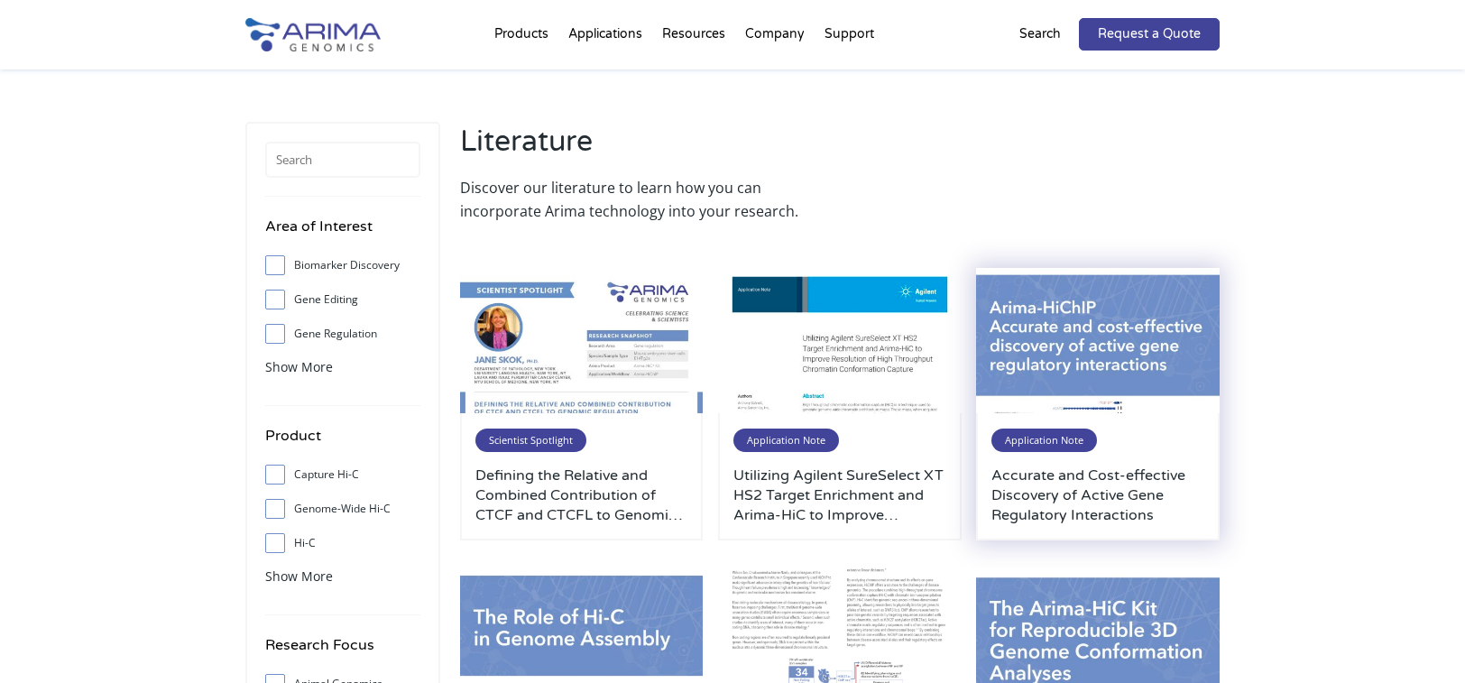
click at [1175, 438] on div "Application Note Accurate and Cost-effective Discovery of Active Gene Regulator…" at bounding box center [1098, 476] width 244 height 127
click at [1034, 356] on img at bounding box center [1098, 341] width 244 height 146
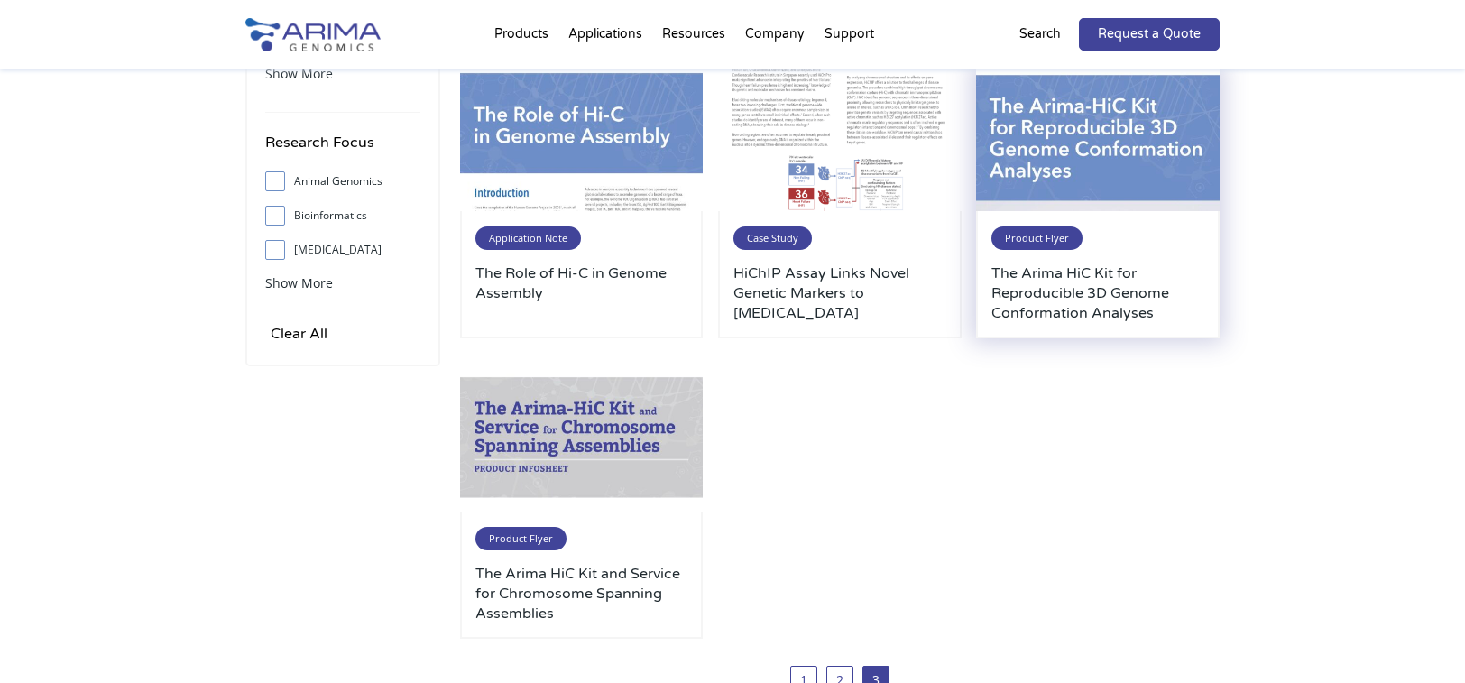
scroll to position [505, 0]
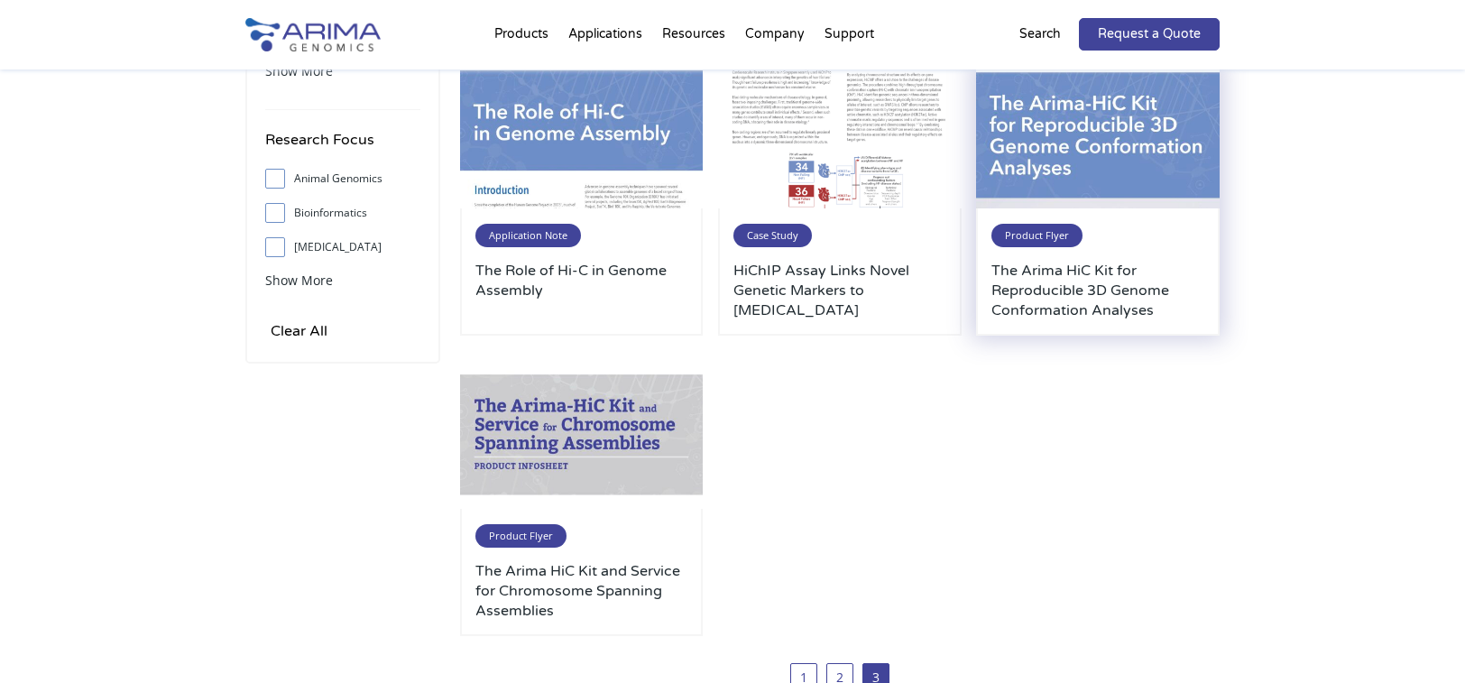
click at [1111, 133] on img at bounding box center [1098, 135] width 244 height 146
click at [1103, 161] on img at bounding box center [1098, 135] width 244 height 146
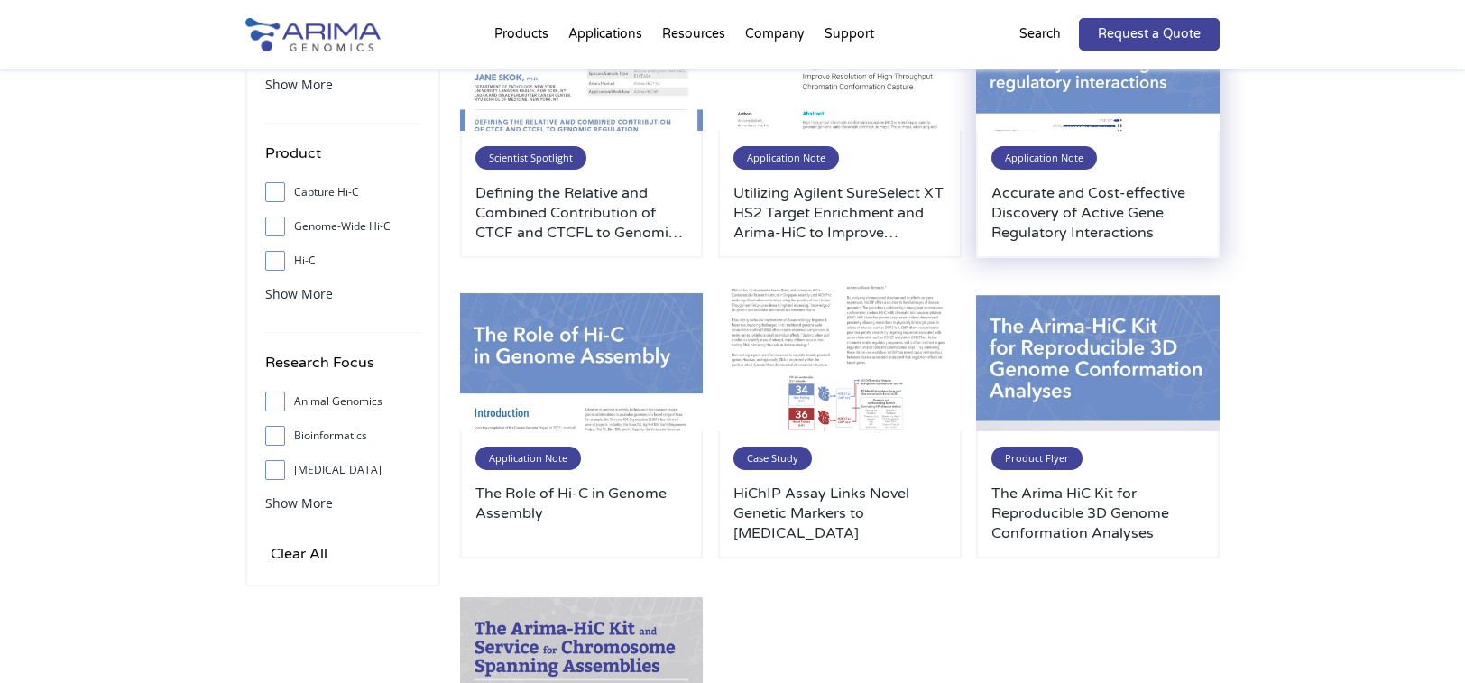
scroll to position [289, 0]
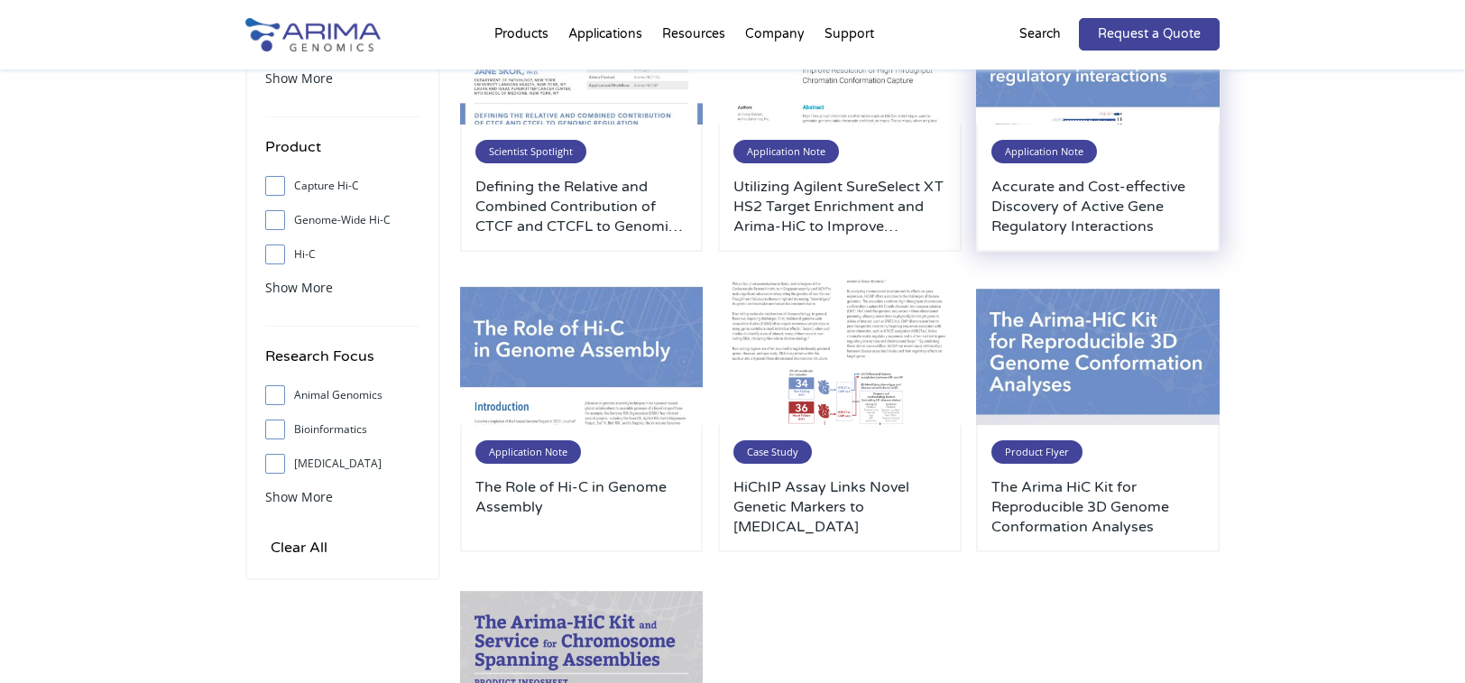
click at [1071, 134] on div "Application Note Accurate and Cost-effective Discovery of Active Gene Regulator…" at bounding box center [1098, 188] width 244 height 127
click at [1098, 190] on h3 "Accurate and Cost-effective Discovery of Active Gene Regulatory Interactions" at bounding box center [1098, 207] width 213 height 60
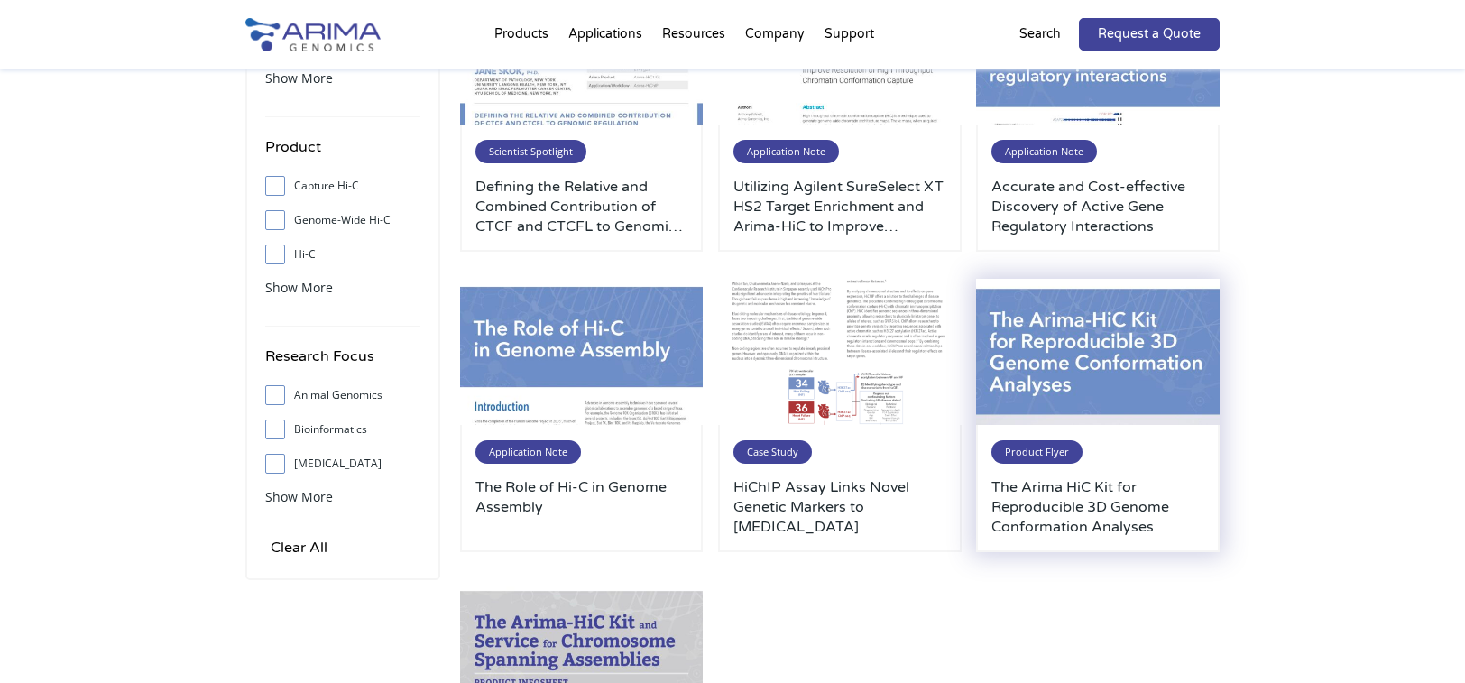
click at [1092, 339] on img at bounding box center [1098, 352] width 244 height 146
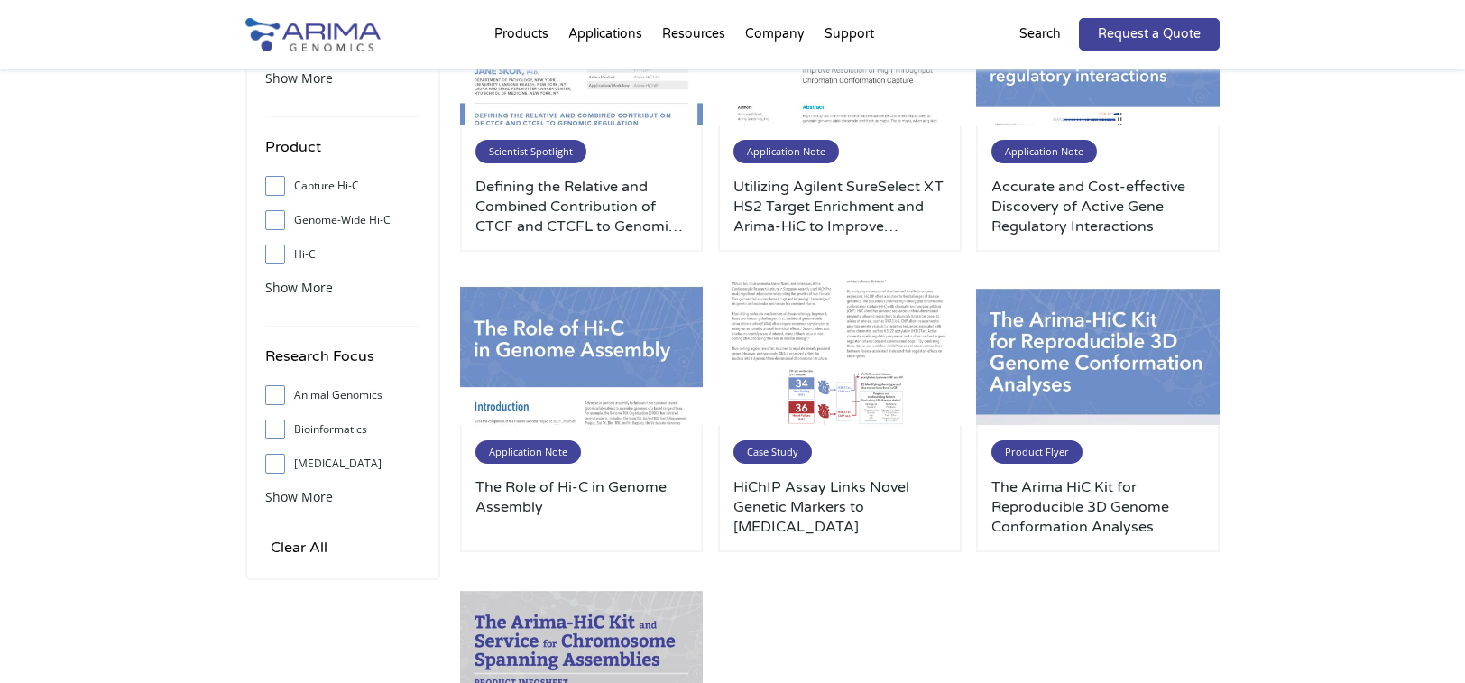
scroll to position [0, 0]
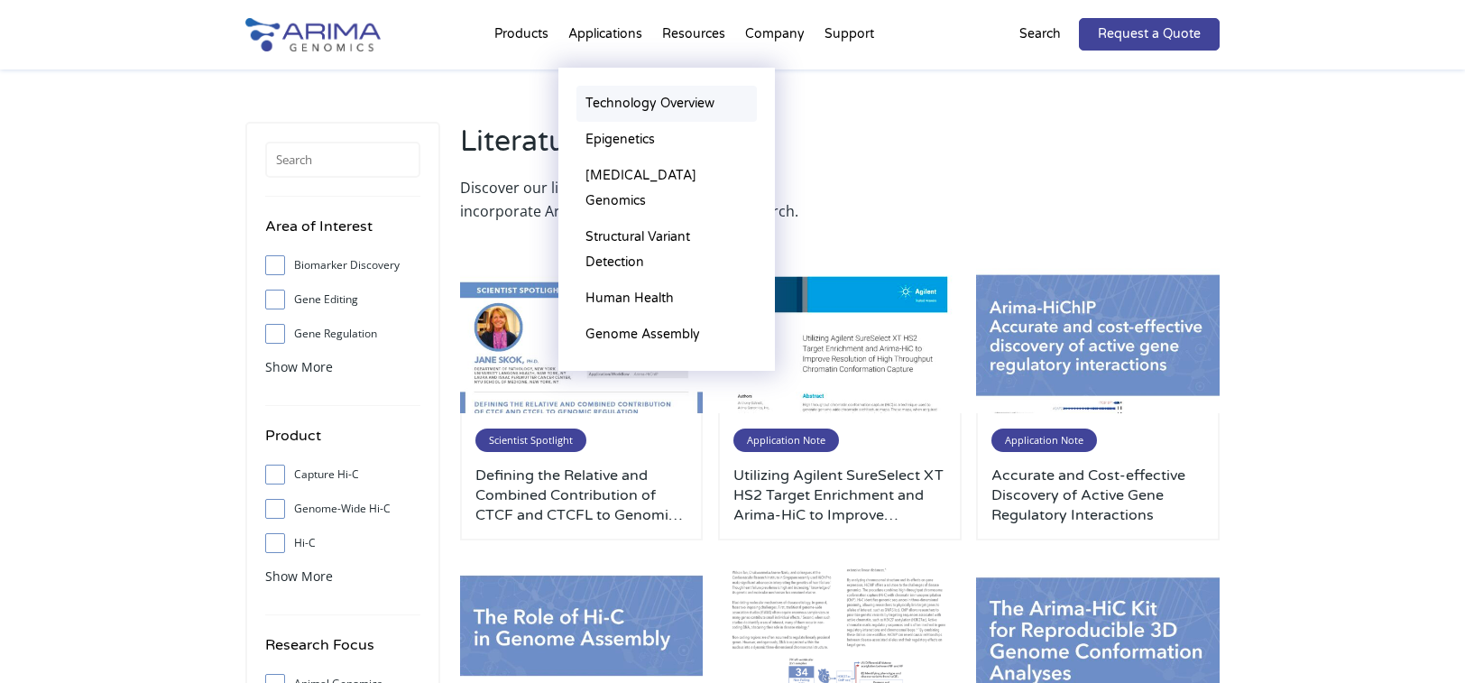
click at [641, 103] on link "Technology Overview" at bounding box center [667, 104] width 180 height 36
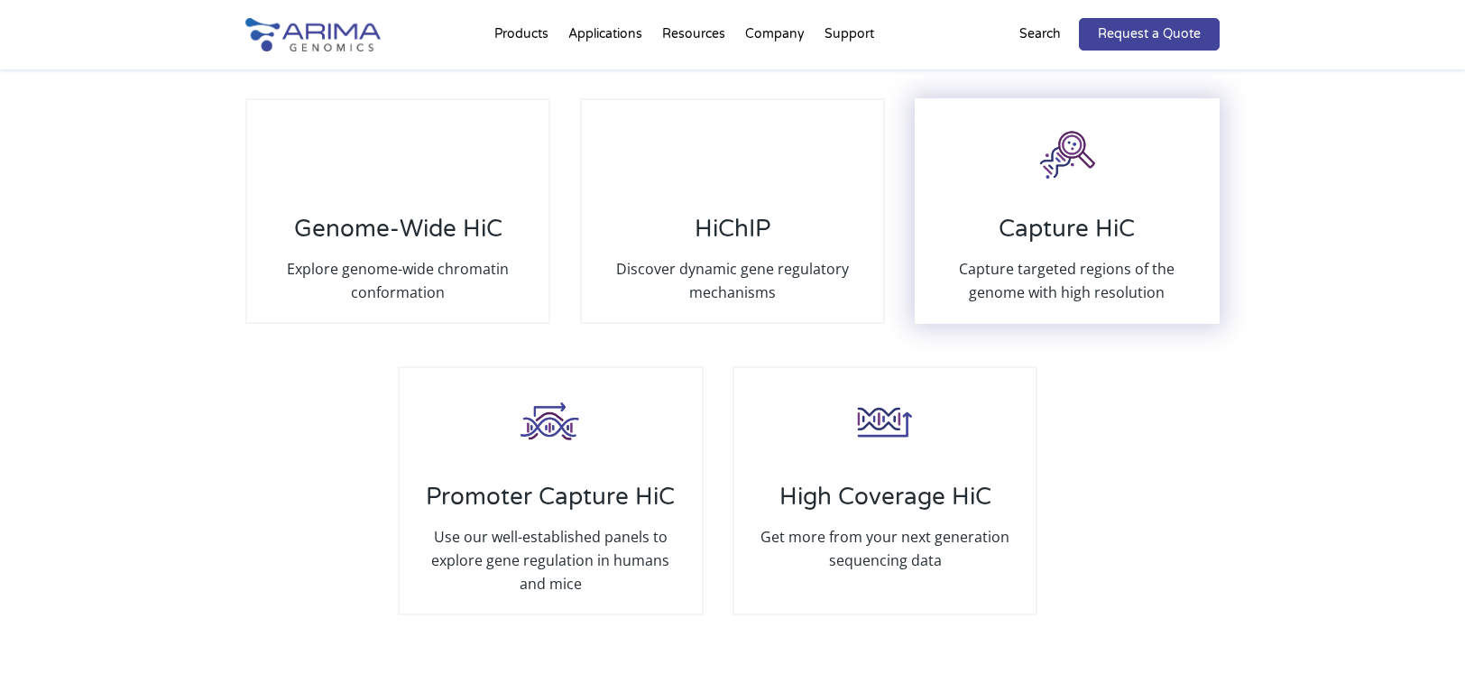
scroll to position [3449, 0]
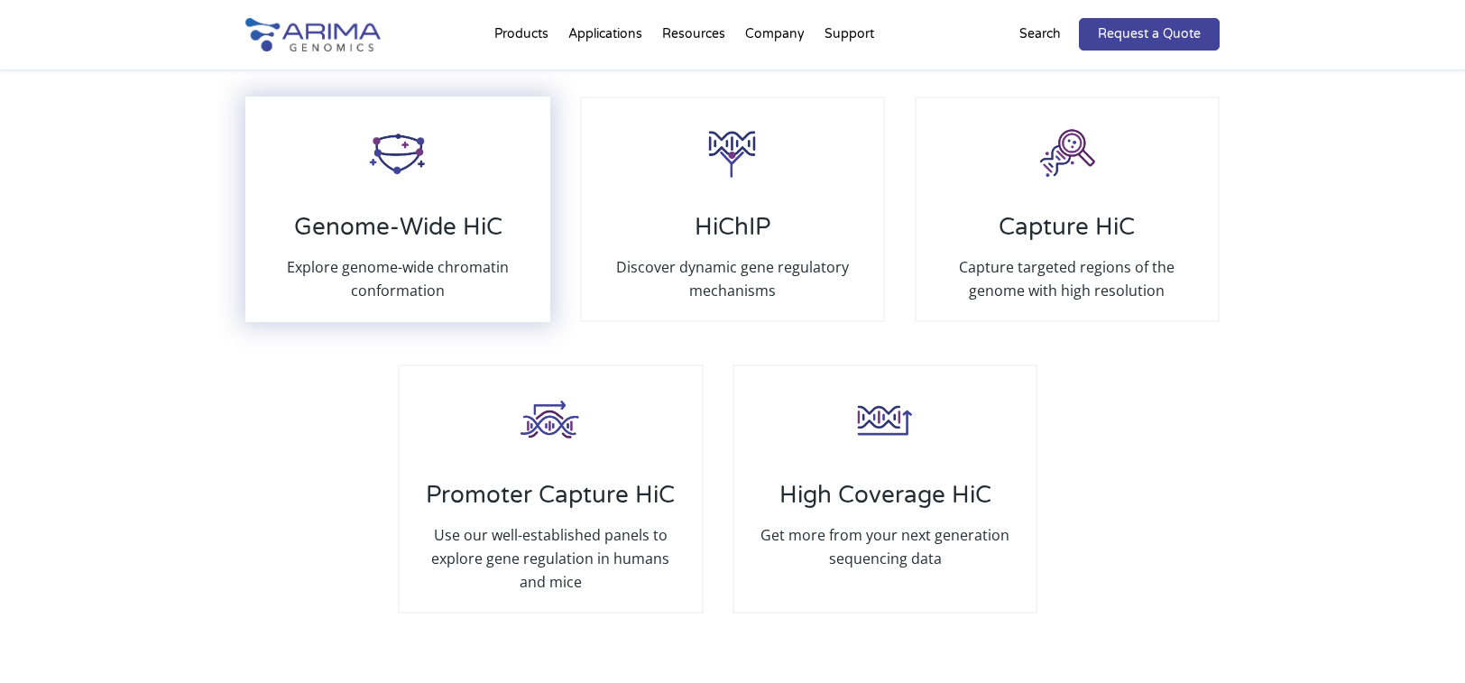
click at [401, 213] on h3 "Genome-Wide HiC" at bounding box center [397, 234] width 265 height 42
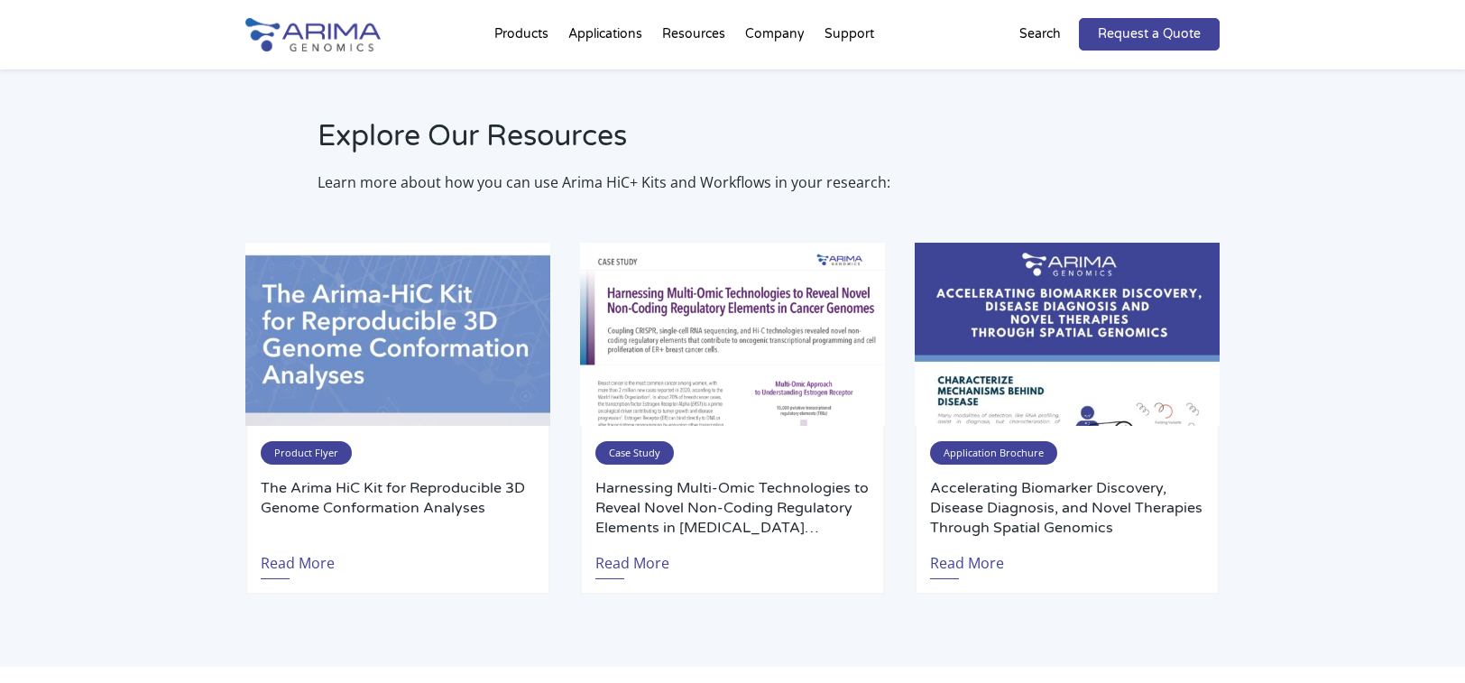
scroll to position [3399, 0]
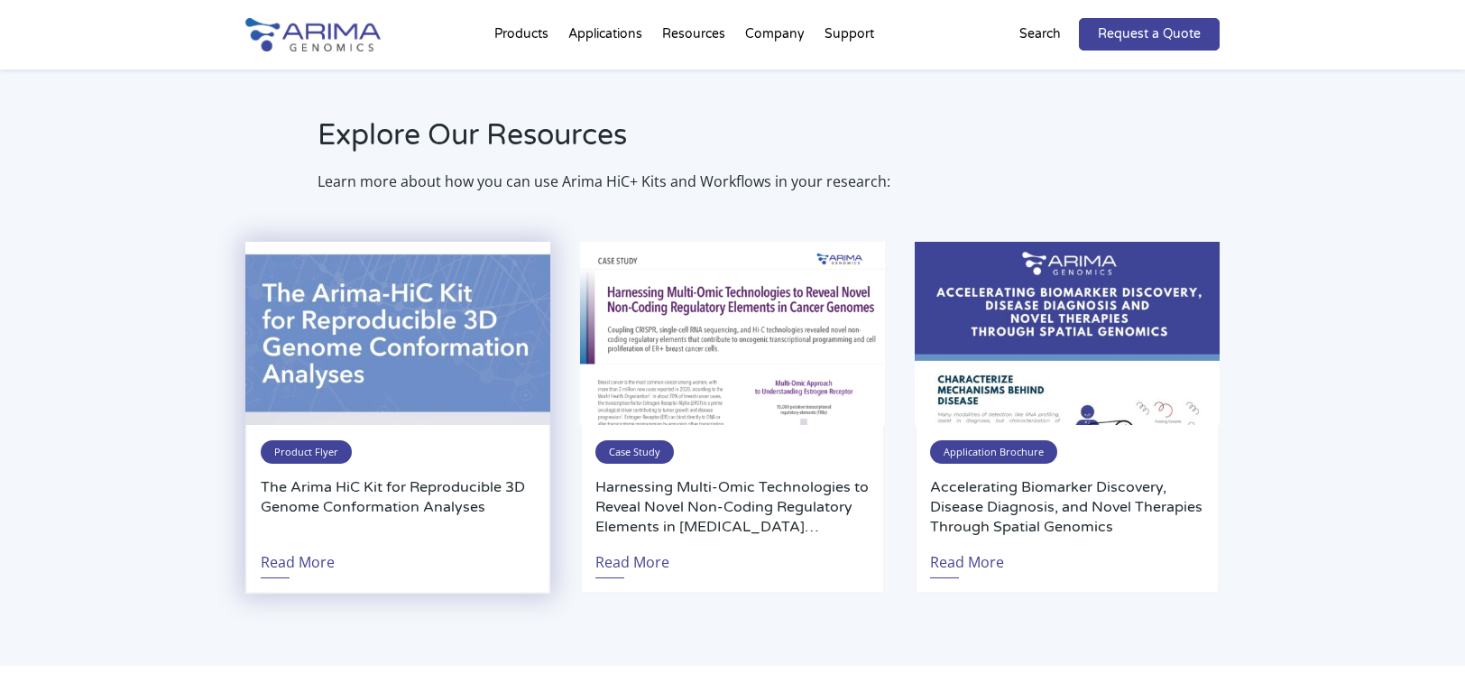
click at [427, 321] on img at bounding box center [397, 333] width 305 height 183
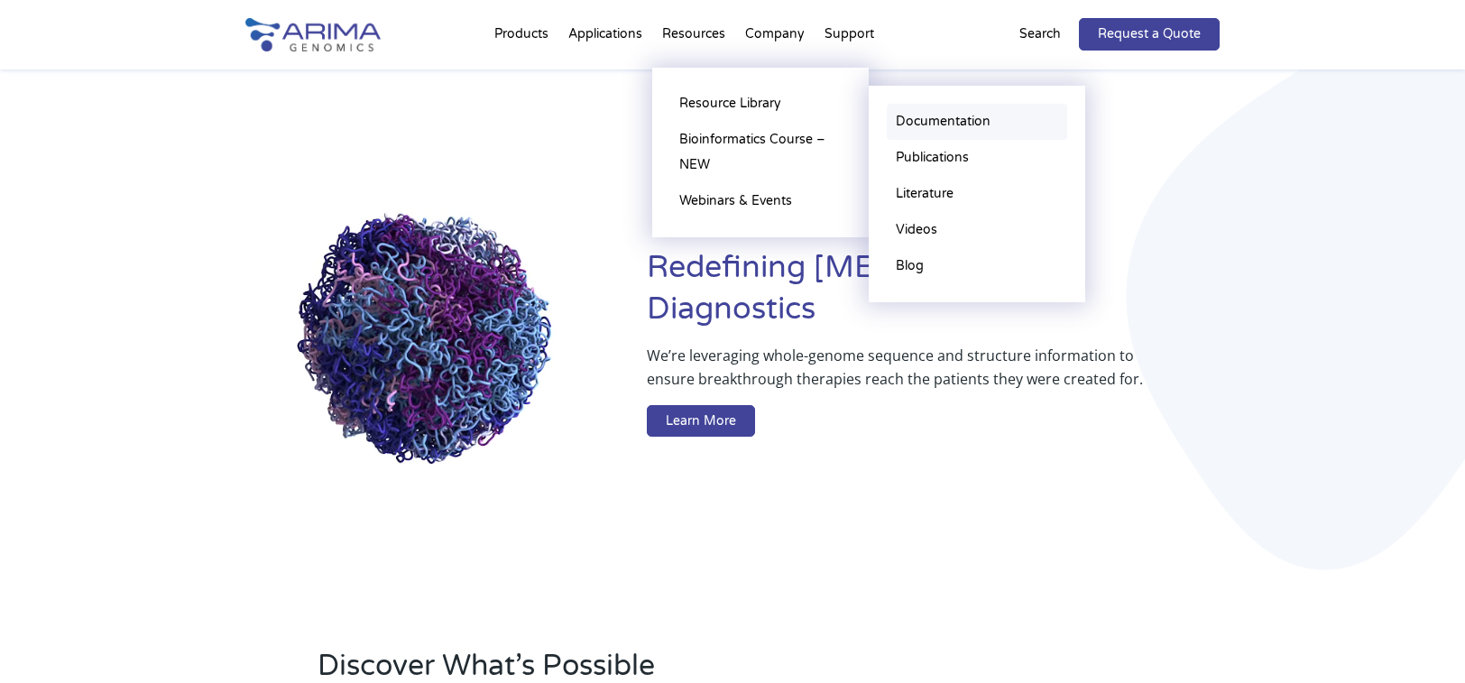
click at [933, 121] on link "Documentation" at bounding box center [977, 122] width 180 height 36
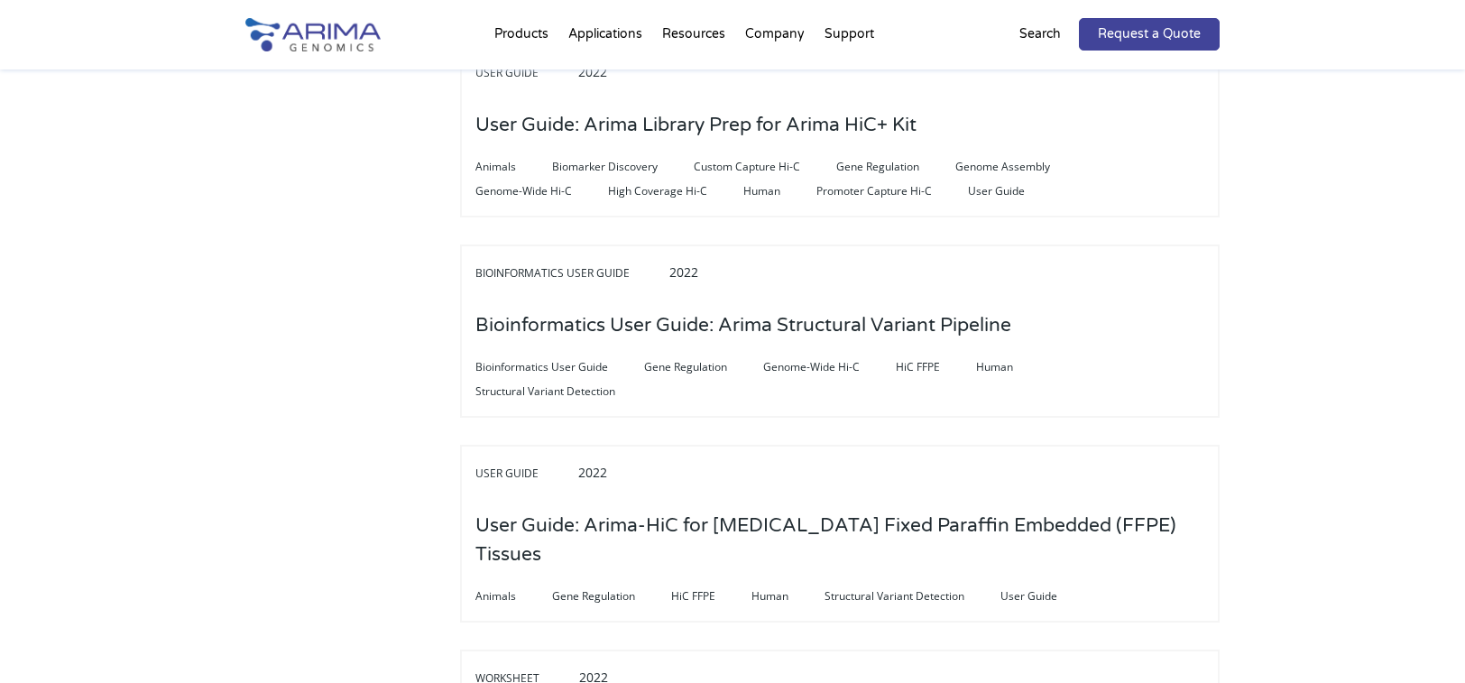
scroll to position [1371, 0]
